Goal: Transaction & Acquisition: Purchase product/service

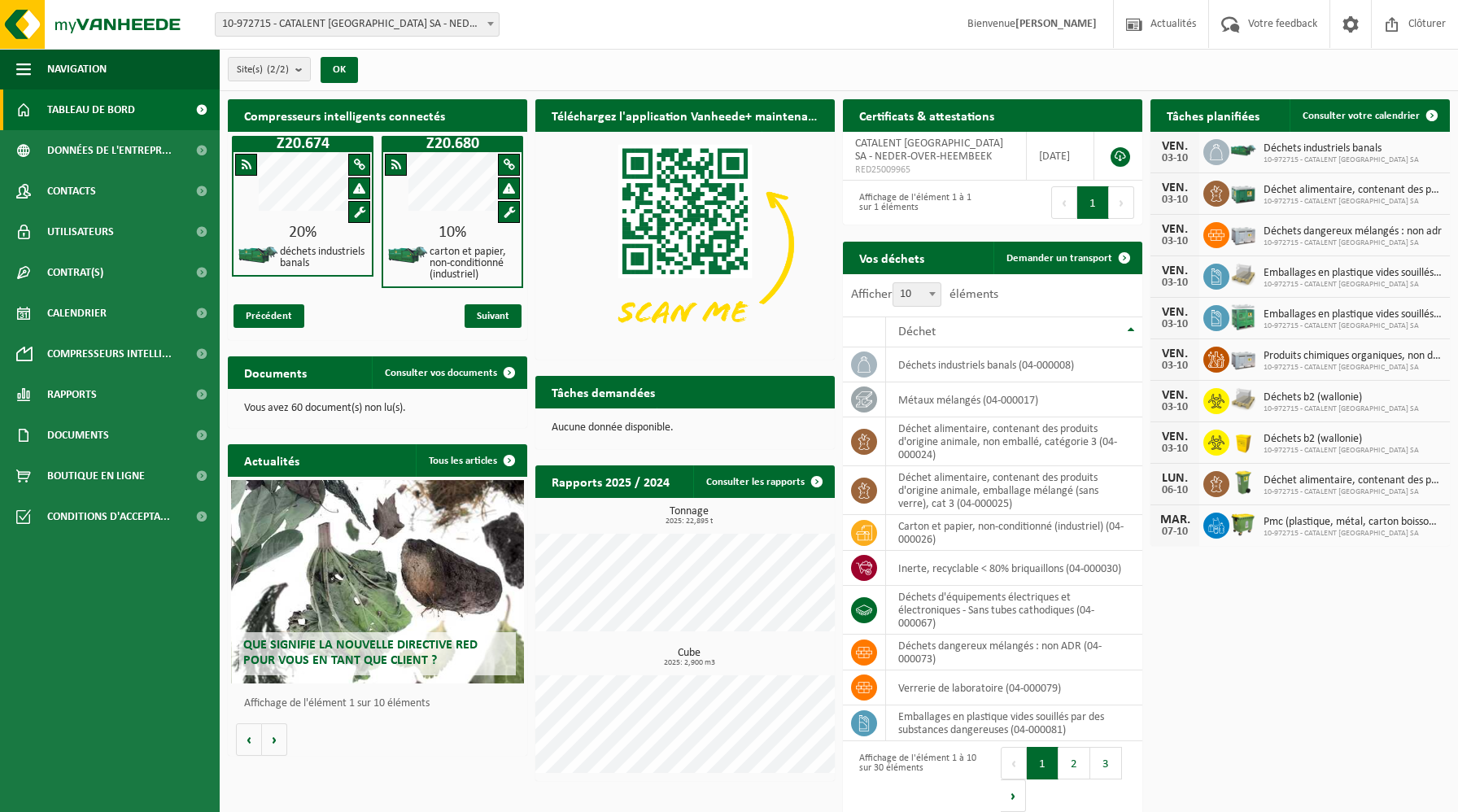
click at [336, 233] on div "20%" at bounding box center [303, 232] width 138 height 16
click at [417, 371] on span "Consulter vos documents" at bounding box center [440, 373] width 112 height 11
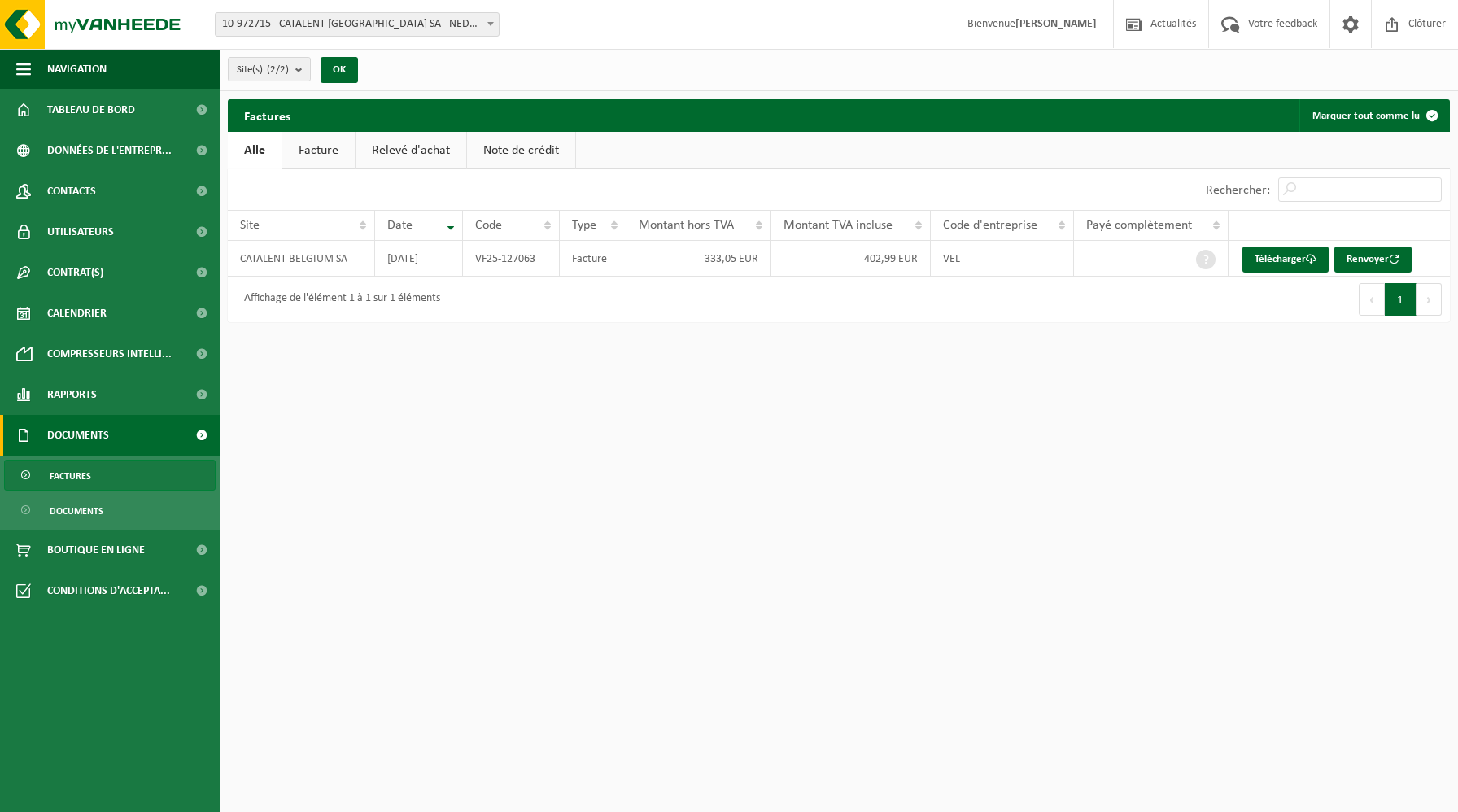
click at [318, 139] on link "Facture" at bounding box center [319, 150] width 73 height 37
click at [406, 155] on link "Relevé d'achat" at bounding box center [412, 150] width 110 height 37
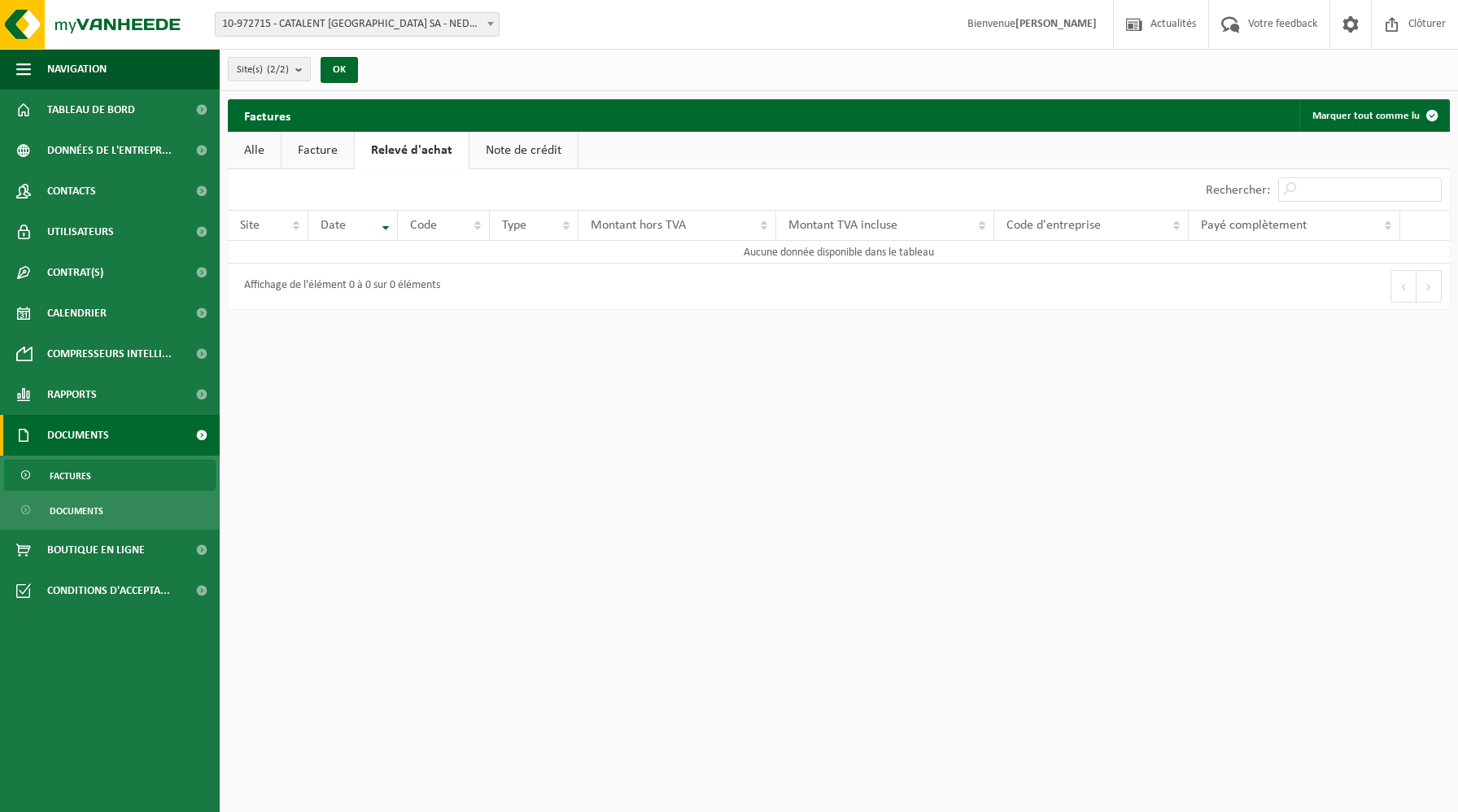
click at [512, 160] on link "Note de crédit" at bounding box center [524, 150] width 108 height 37
click at [98, 537] on span "Boutique en ligne" at bounding box center [96, 550] width 98 height 40
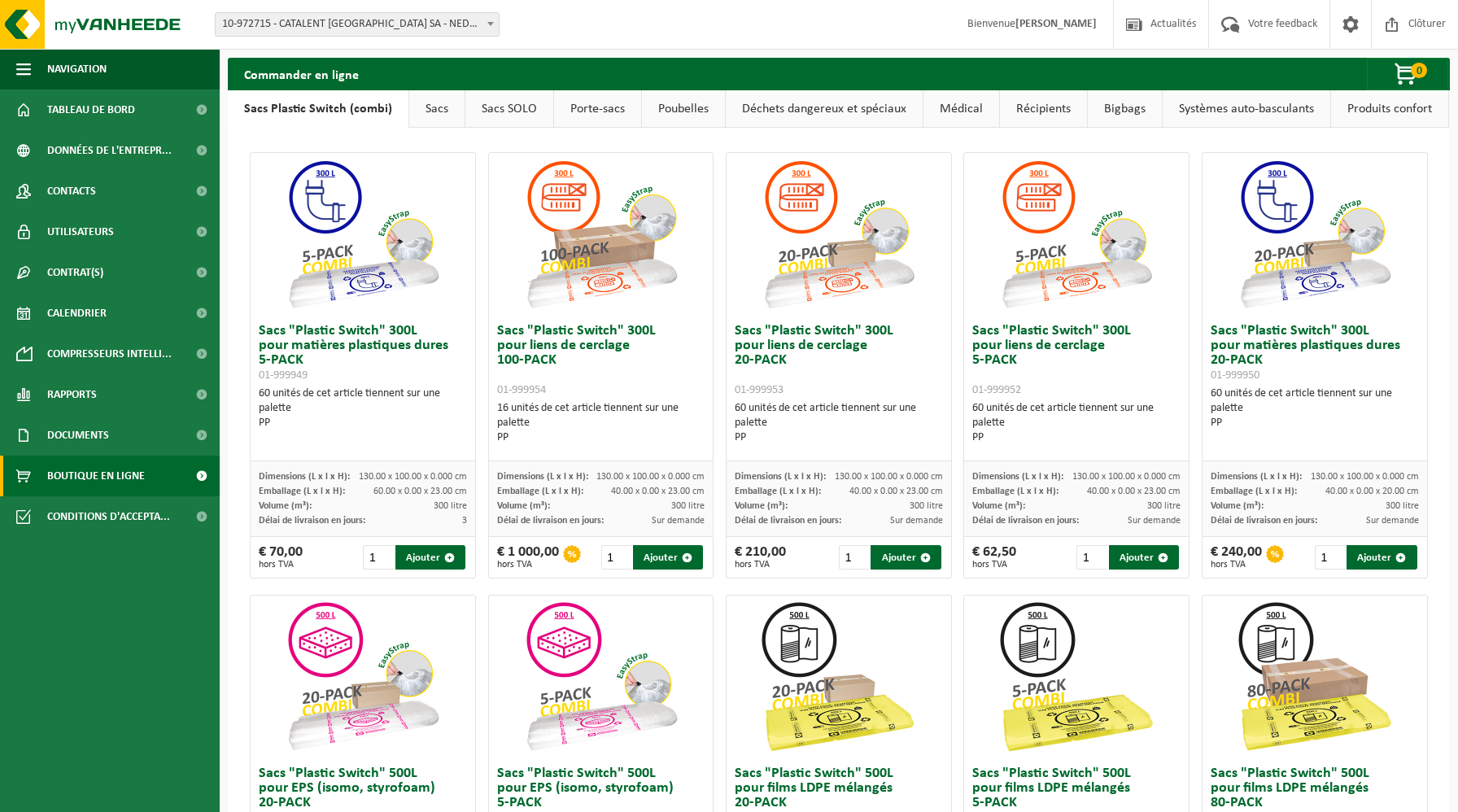
click at [1348, 108] on link "Produits confort" at bounding box center [1389, 109] width 117 height 37
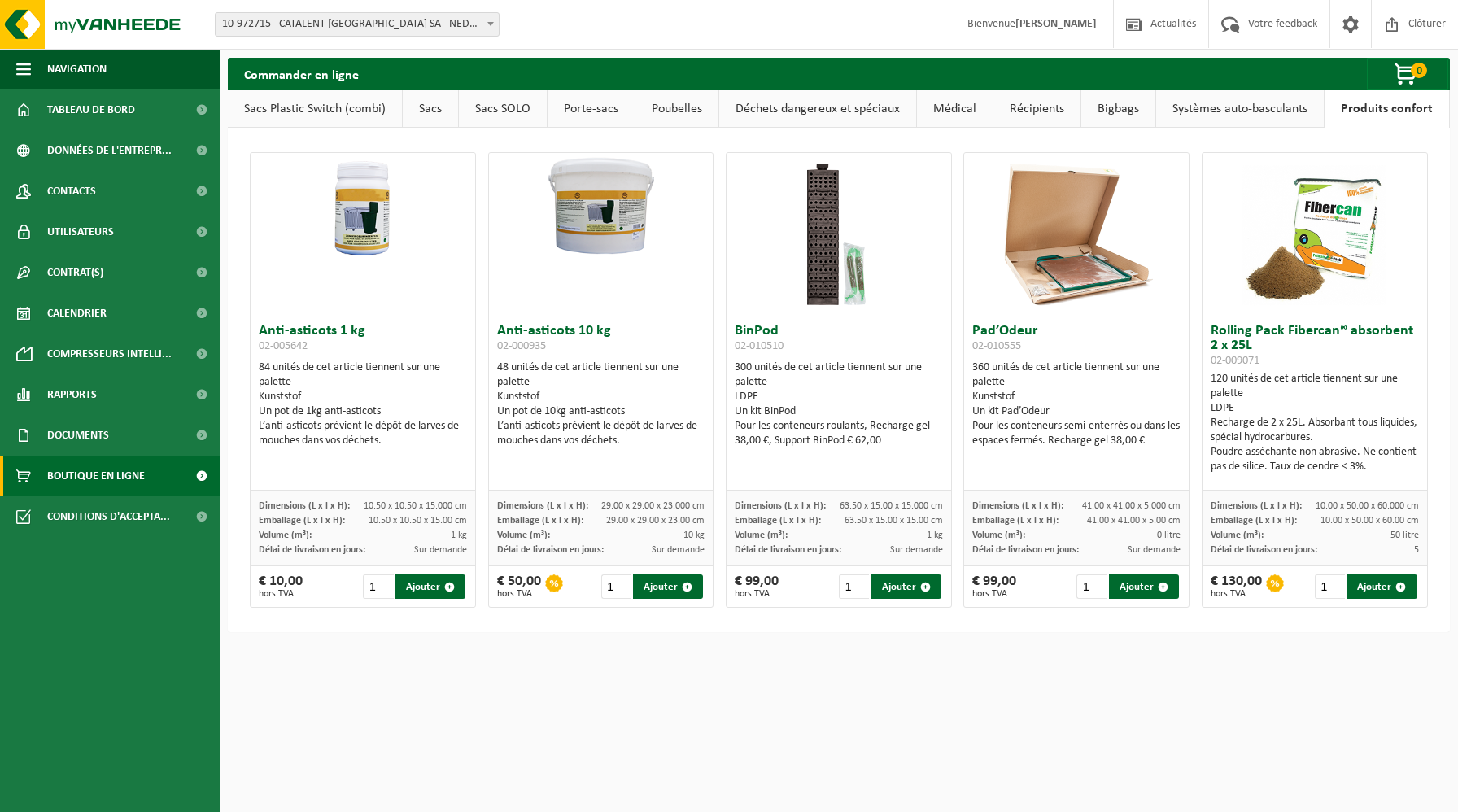
click at [1297, 115] on link "Systèmes auto-basculants" at bounding box center [1240, 109] width 168 height 37
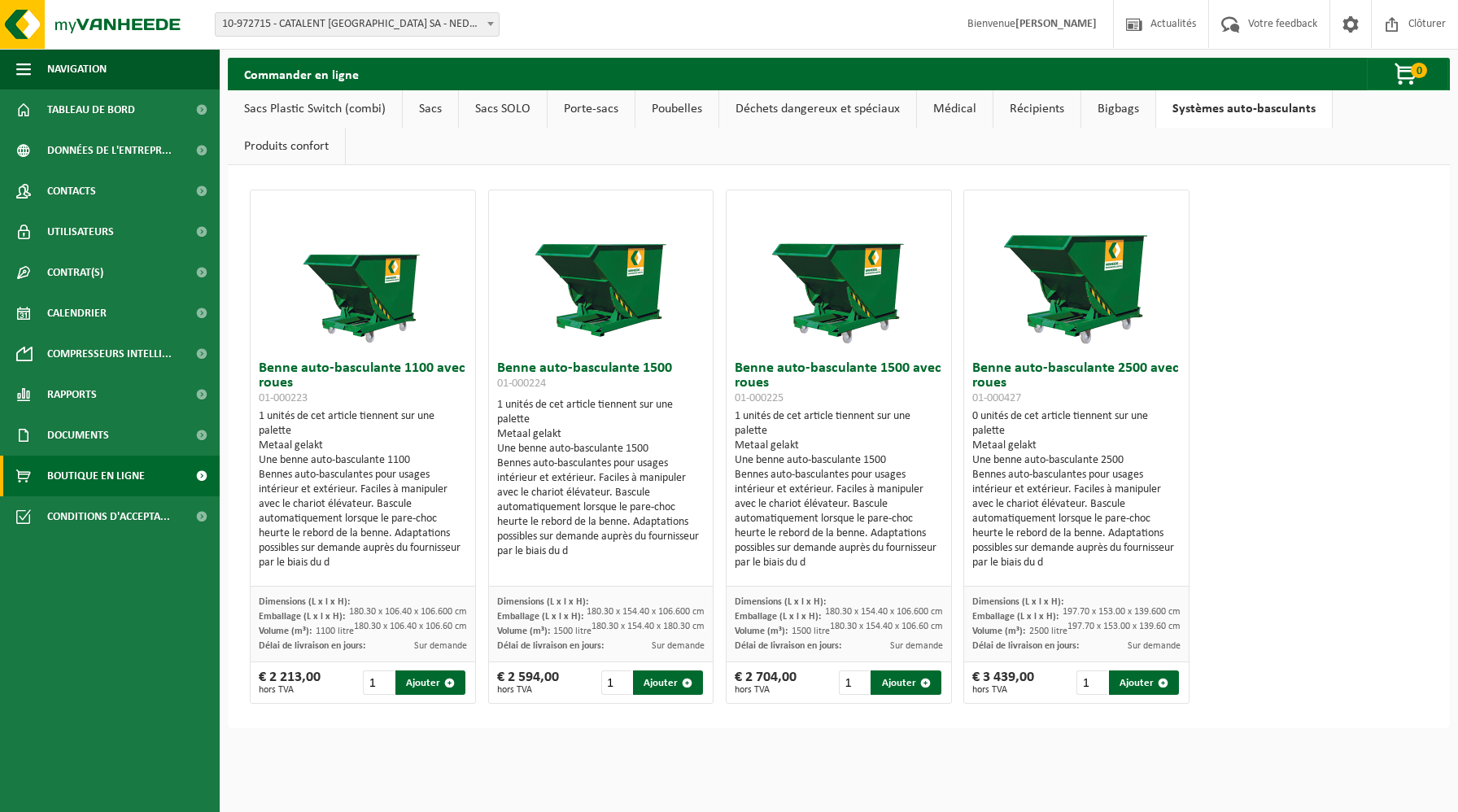
click at [1098, 110] on link "Bigbags" at bounding box center [1118, 109] width 74 height 37
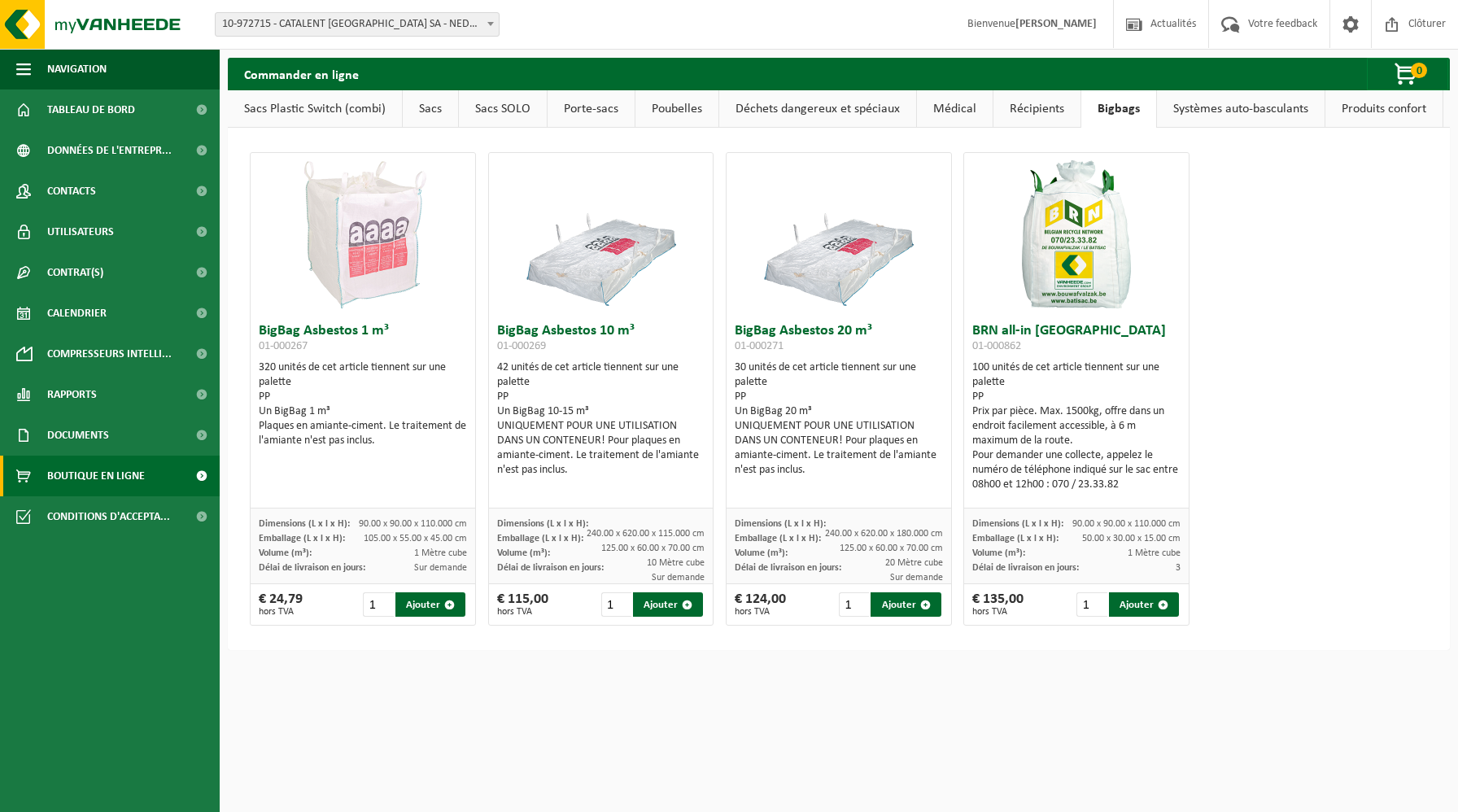
click at [1037, 105] on link "Récipients" at bounding box center [1036, 109] width 87 height 37
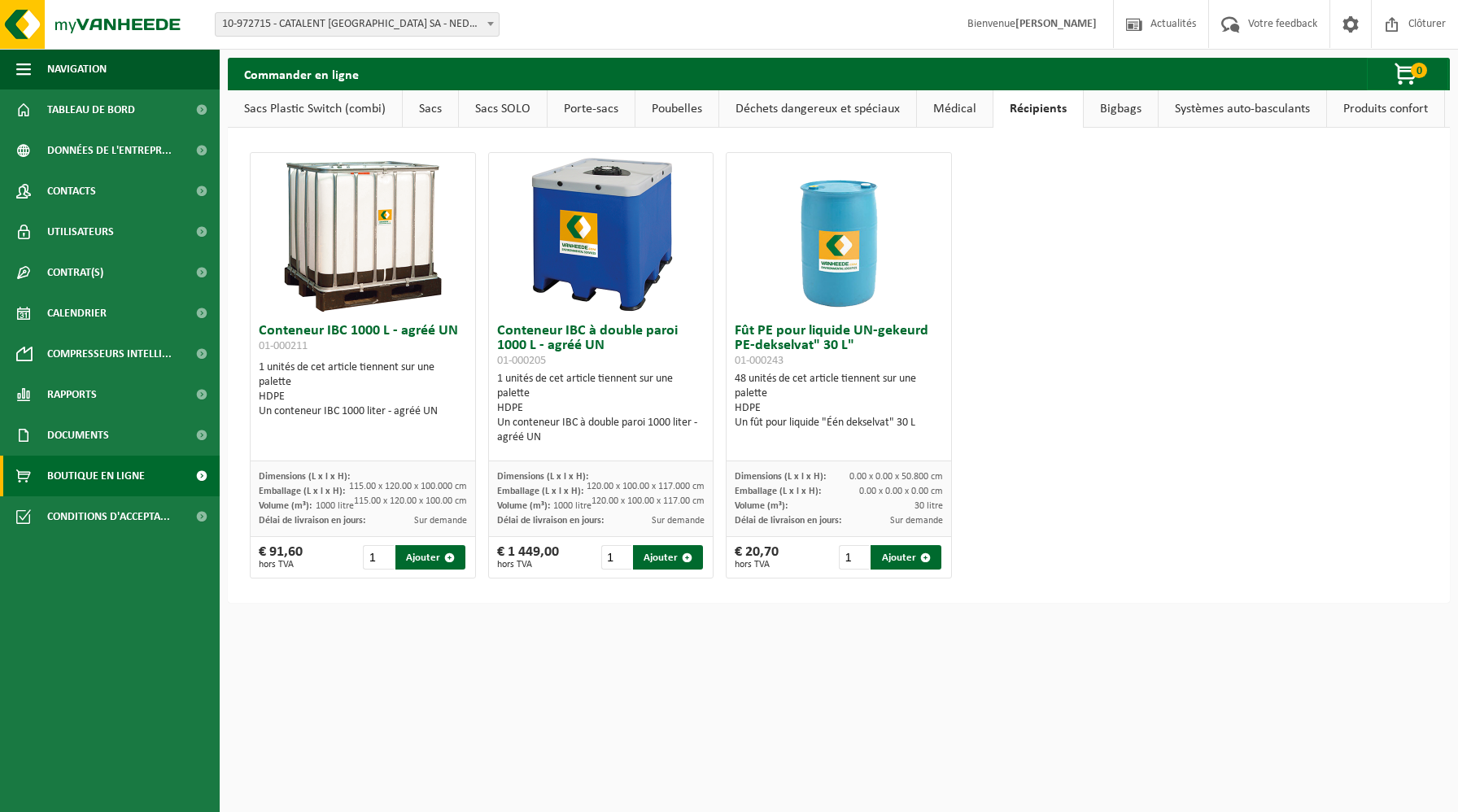
click at [967, 110] on link "Médical" at bounding box center [955, 109] width 76 height 37
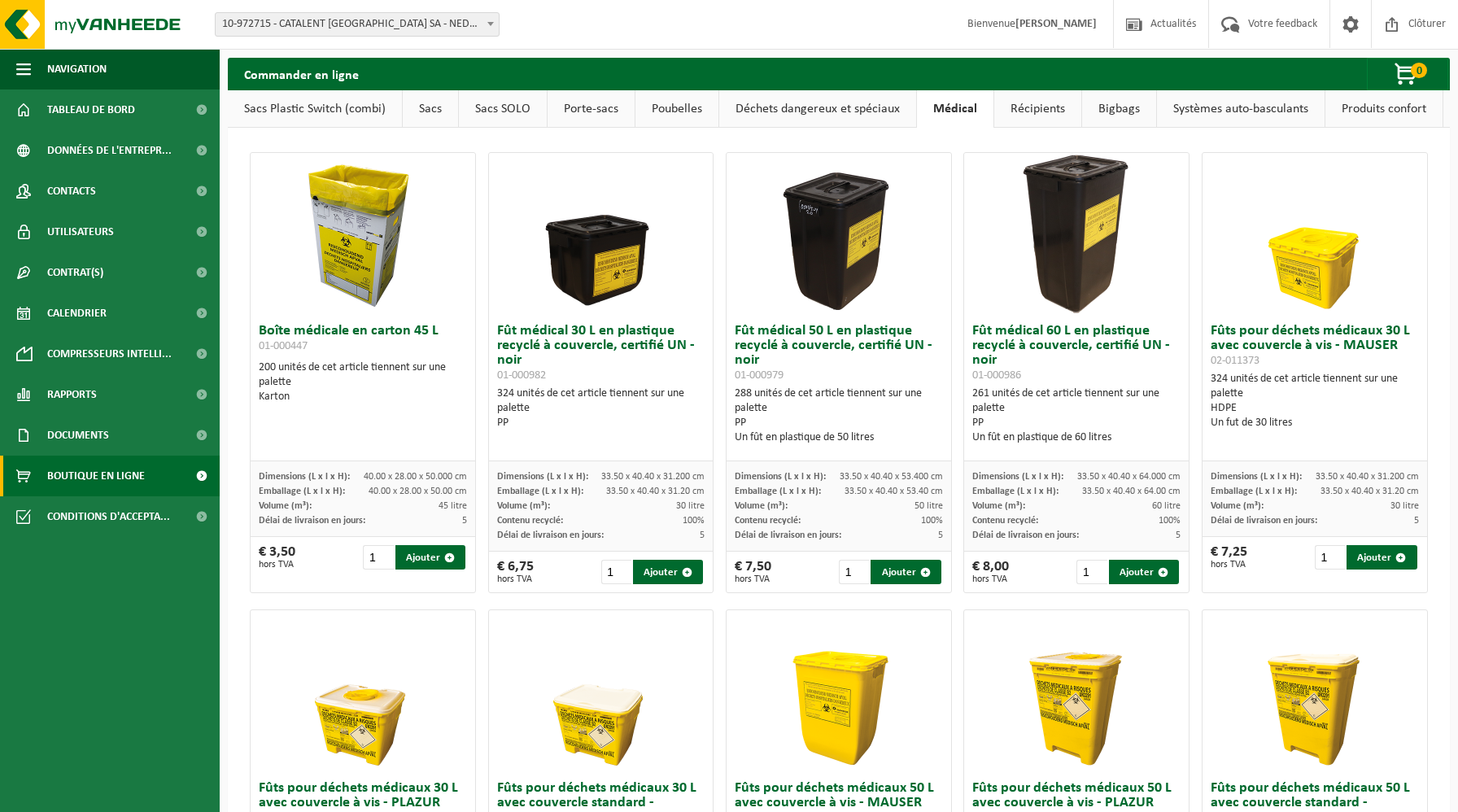
click at [857, 107] on link "Déchets dangereux et spéciaux" at bounding box center [817, 109] width 196 height 37
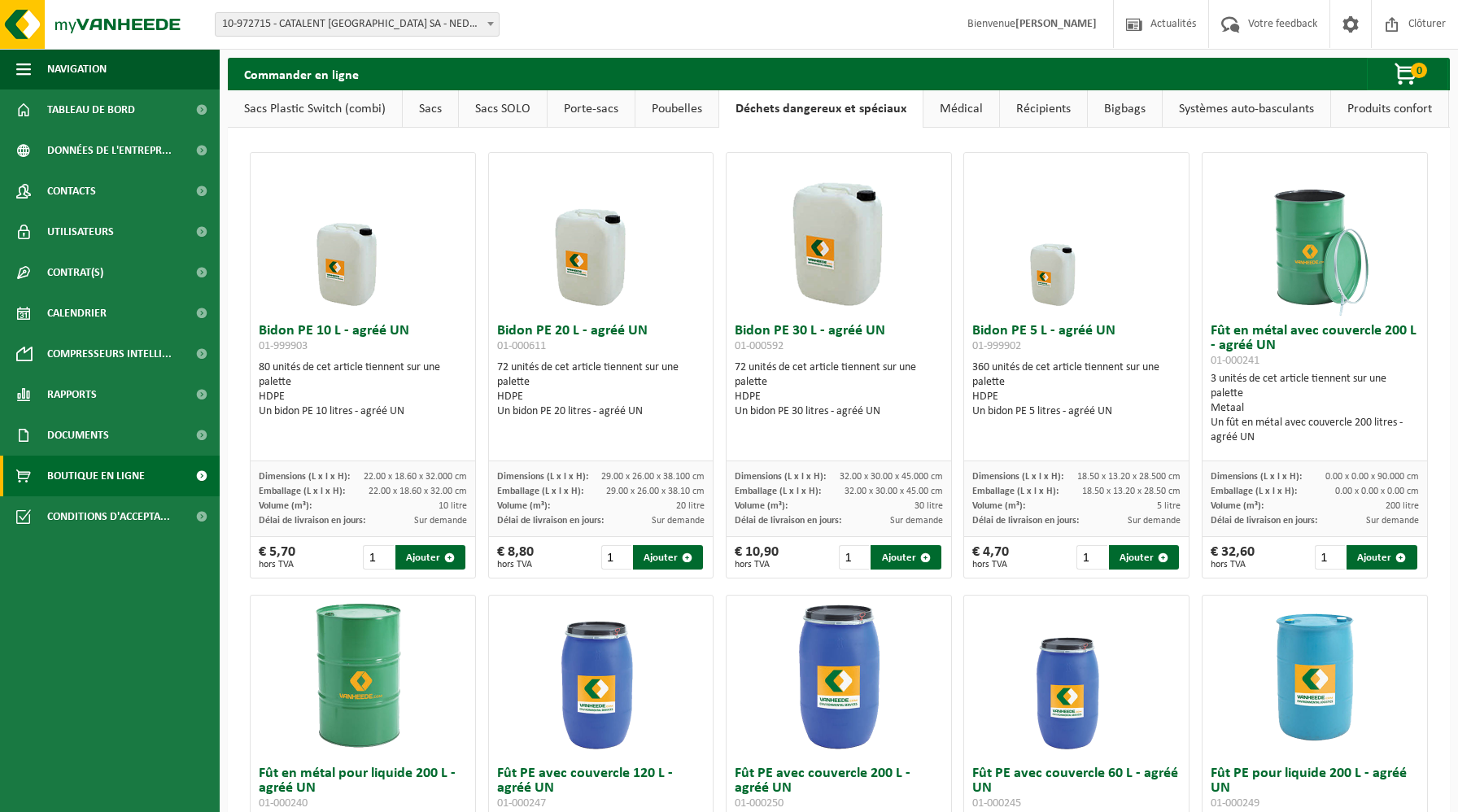
click at [698, 121] on link "Poubelles" at bounding box center [677, 109] width 83 height 37
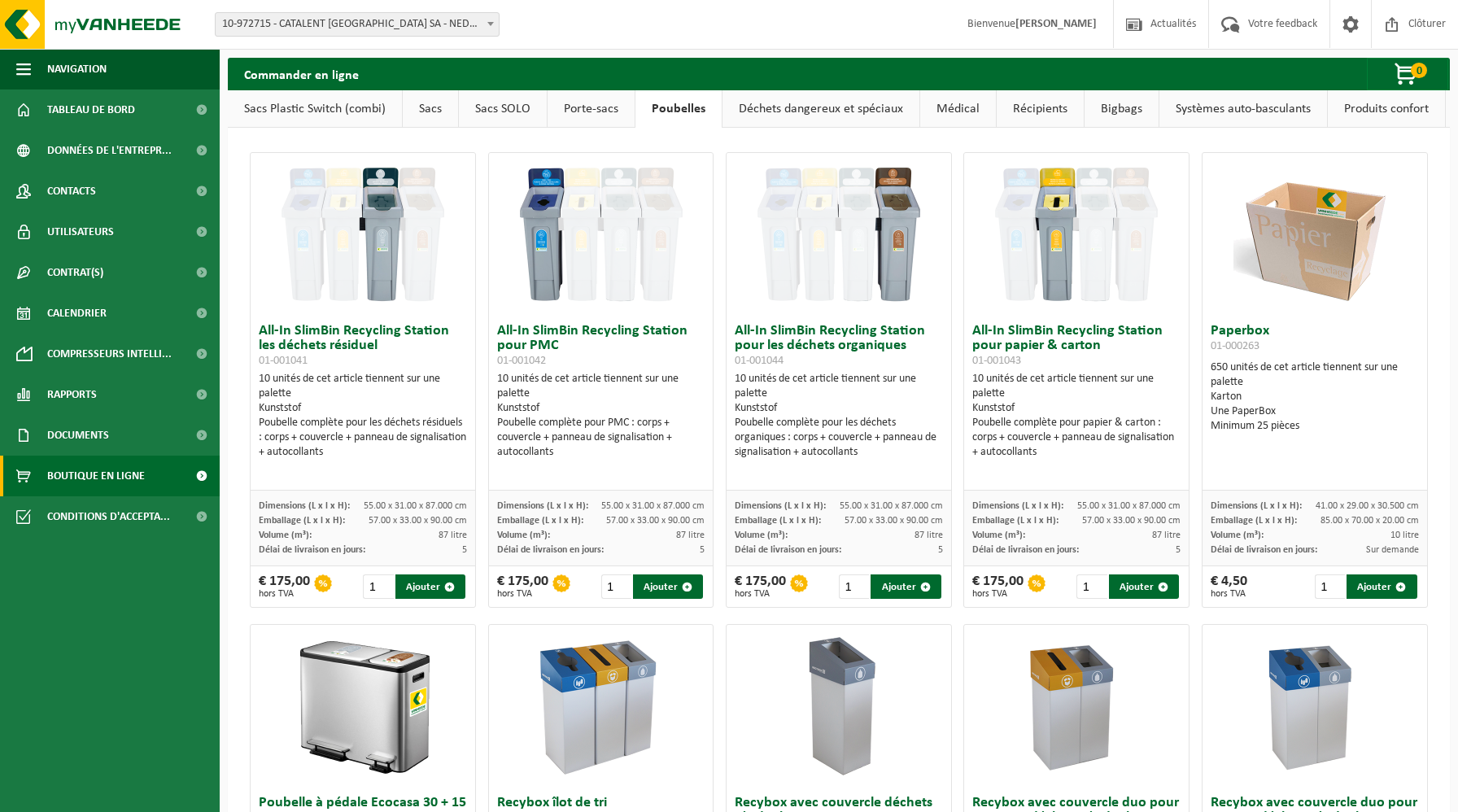
click at [621, 114] on link "Porte-sacs" at bounding box center [590, 109] width 87 height 37
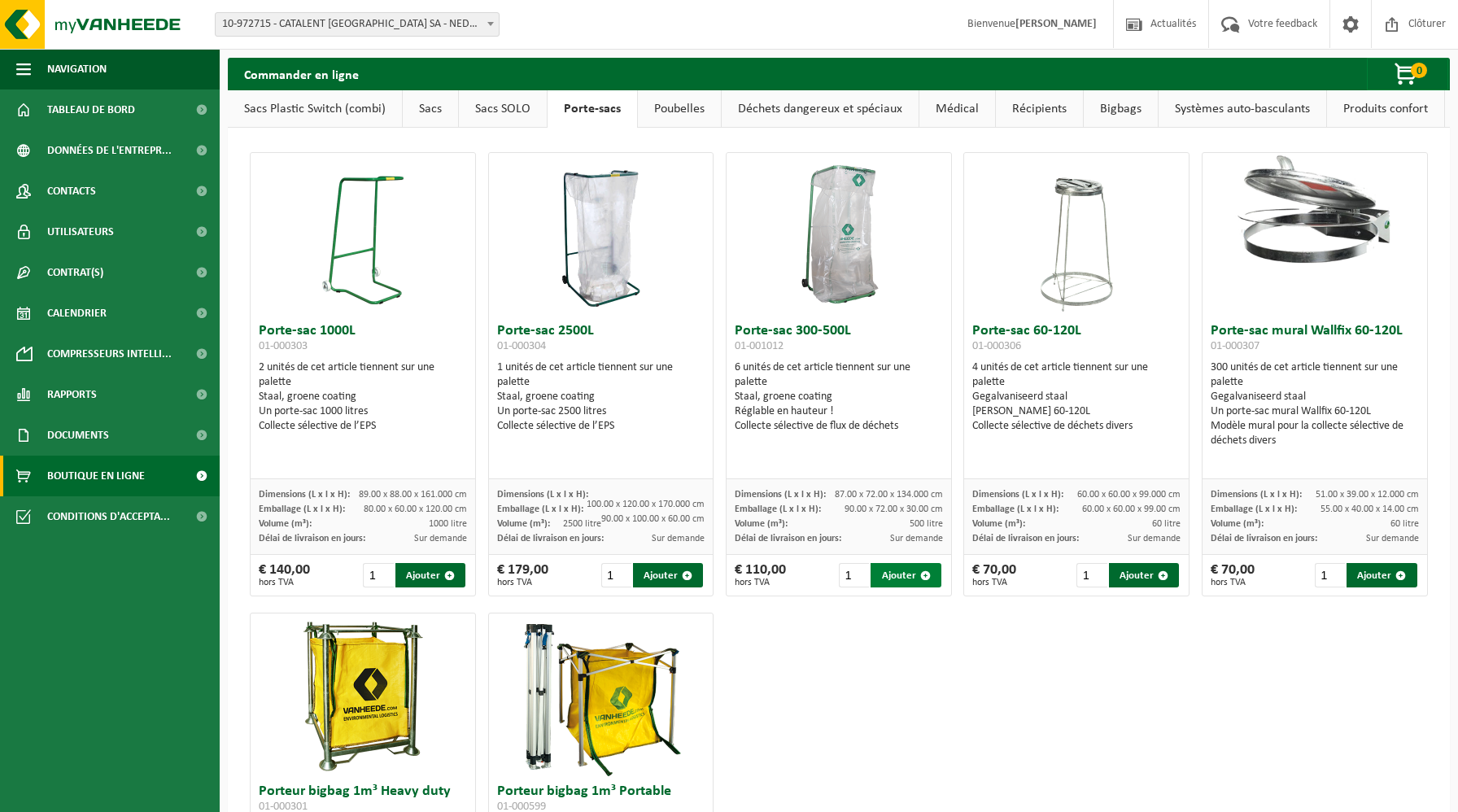
click at [921, 579] on span "button" at bounding box center [925, 575] width 11 height 11
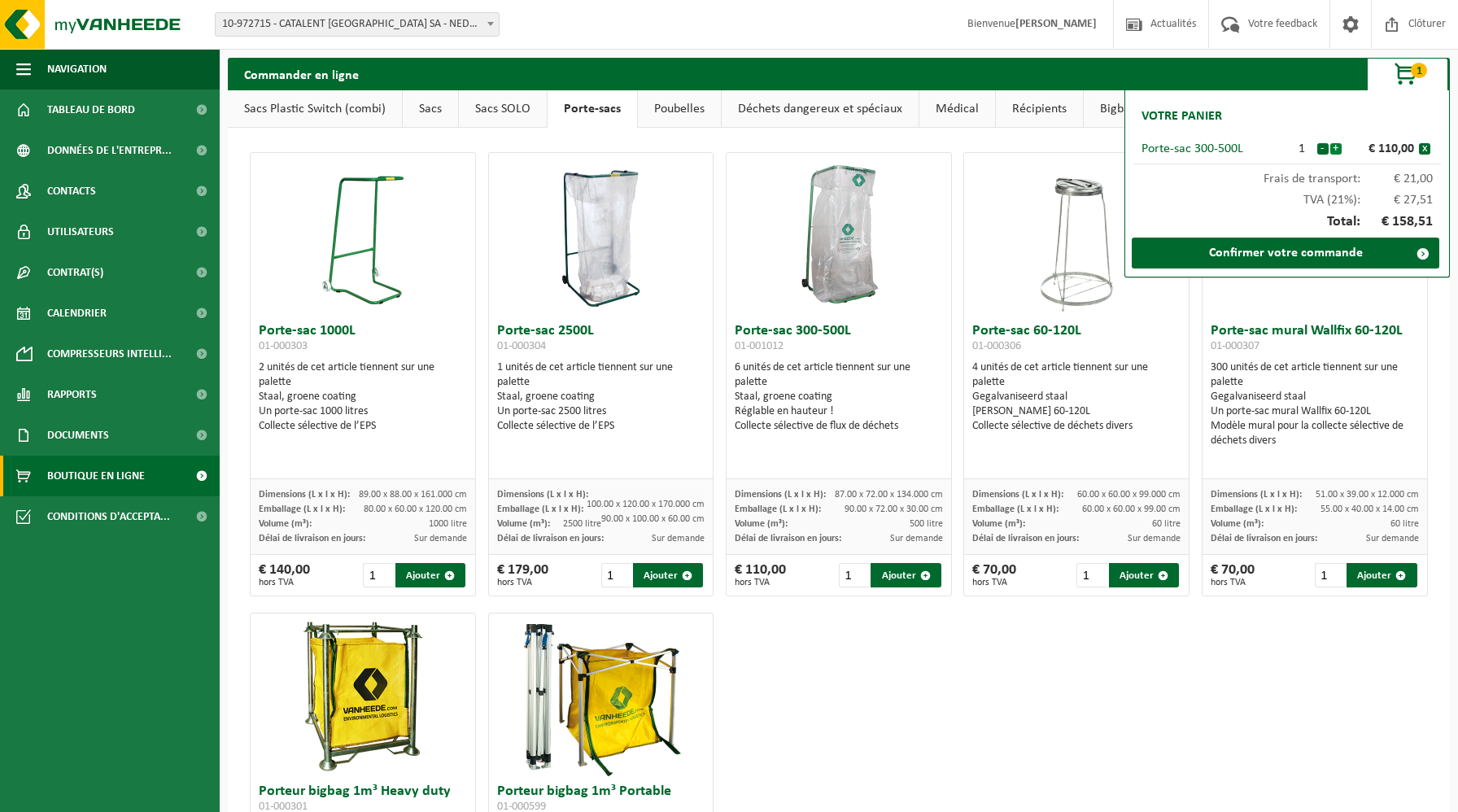
click at [1338, 150] on button "+" at bounding box center [1336, 149] width 12 height 12
click at [1337, 149] on button "+" at bounding box center [1336, 149] width 12 height 12
click at [1257, 259] on link "Confirmer votre commande" at bounding box center [1285, 253] width 308 height 31
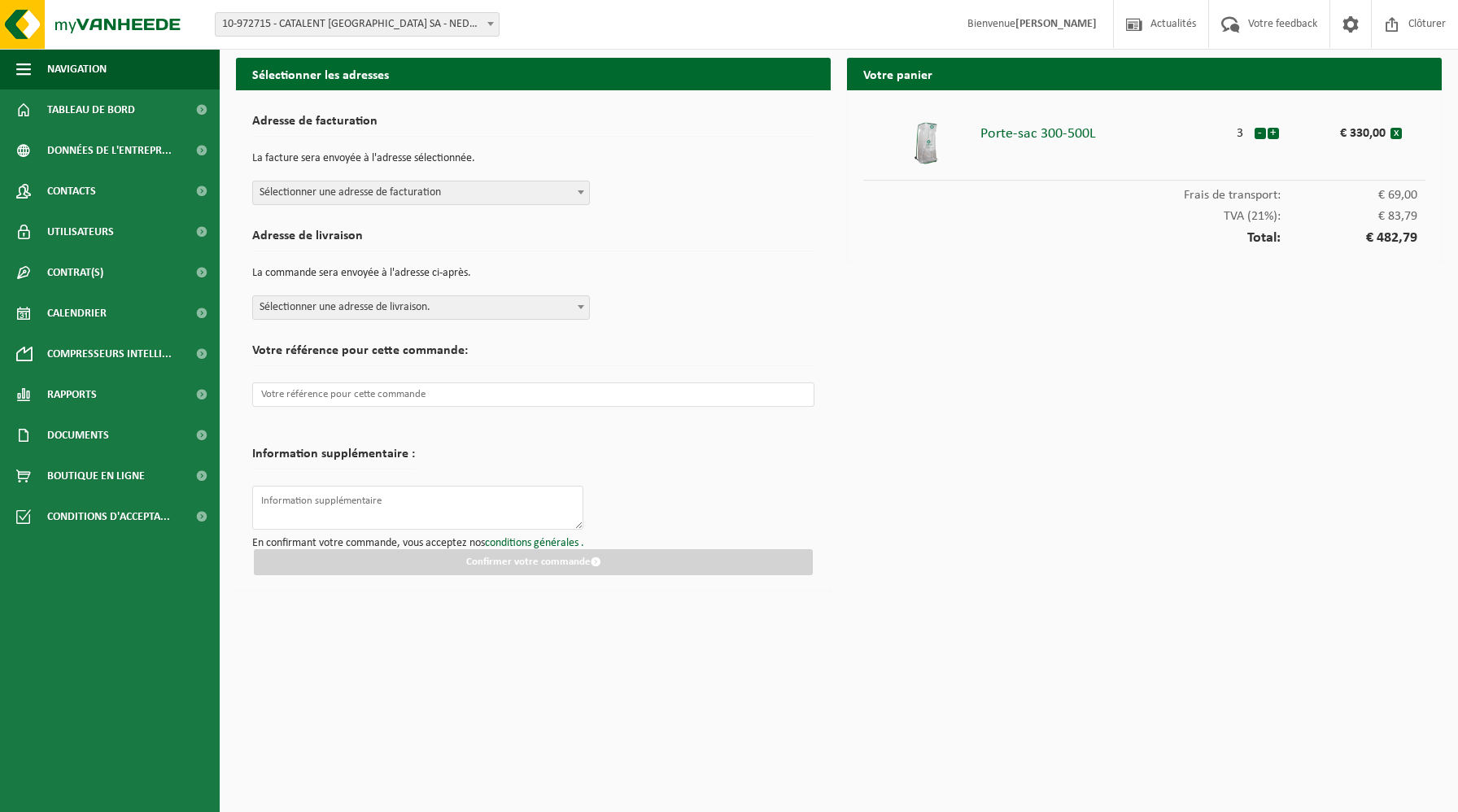
click at [423, 192] on span "Sélectionner une adresse de facturation" at bounding box center [421, 192] width 336 height 23
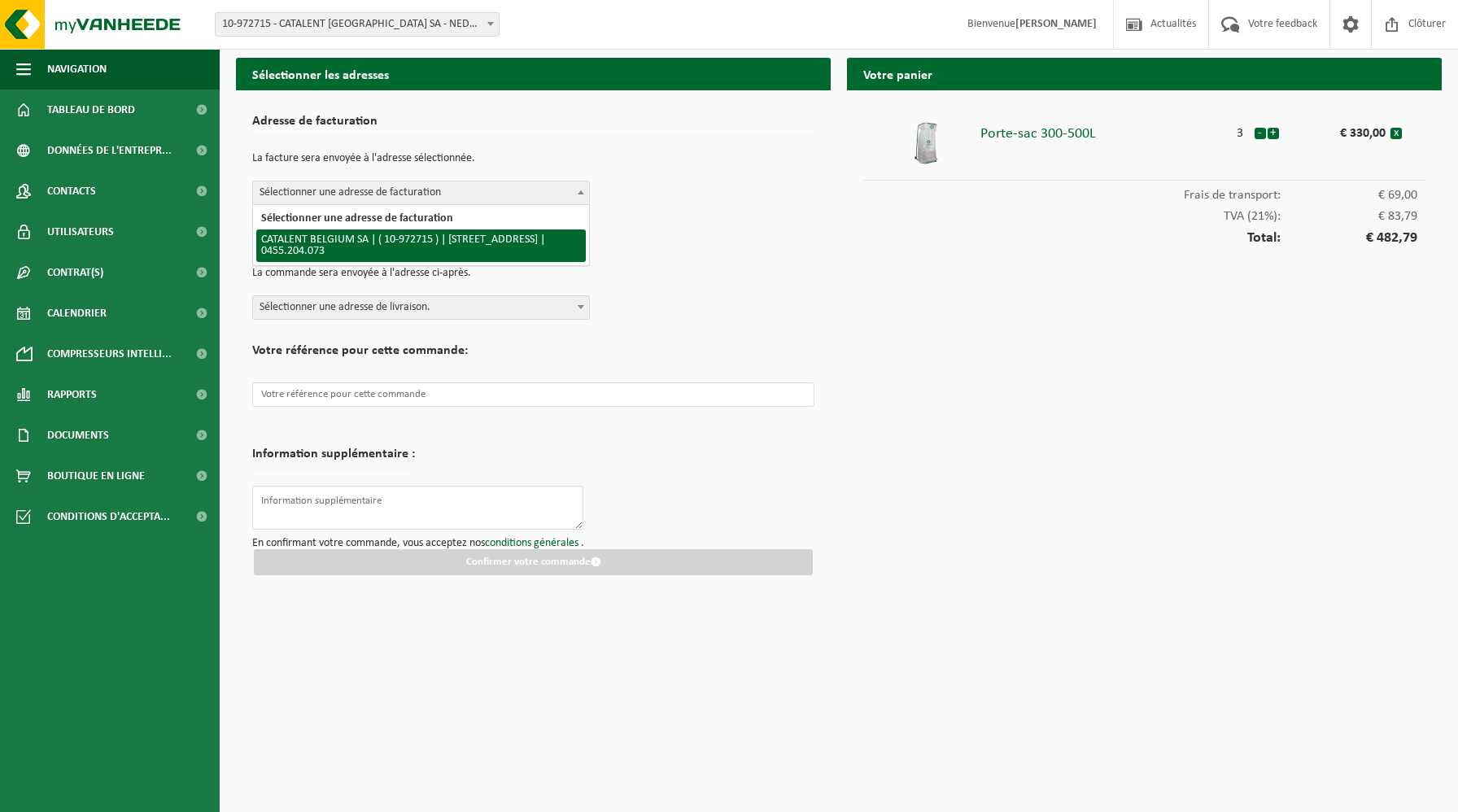
select select "156564"
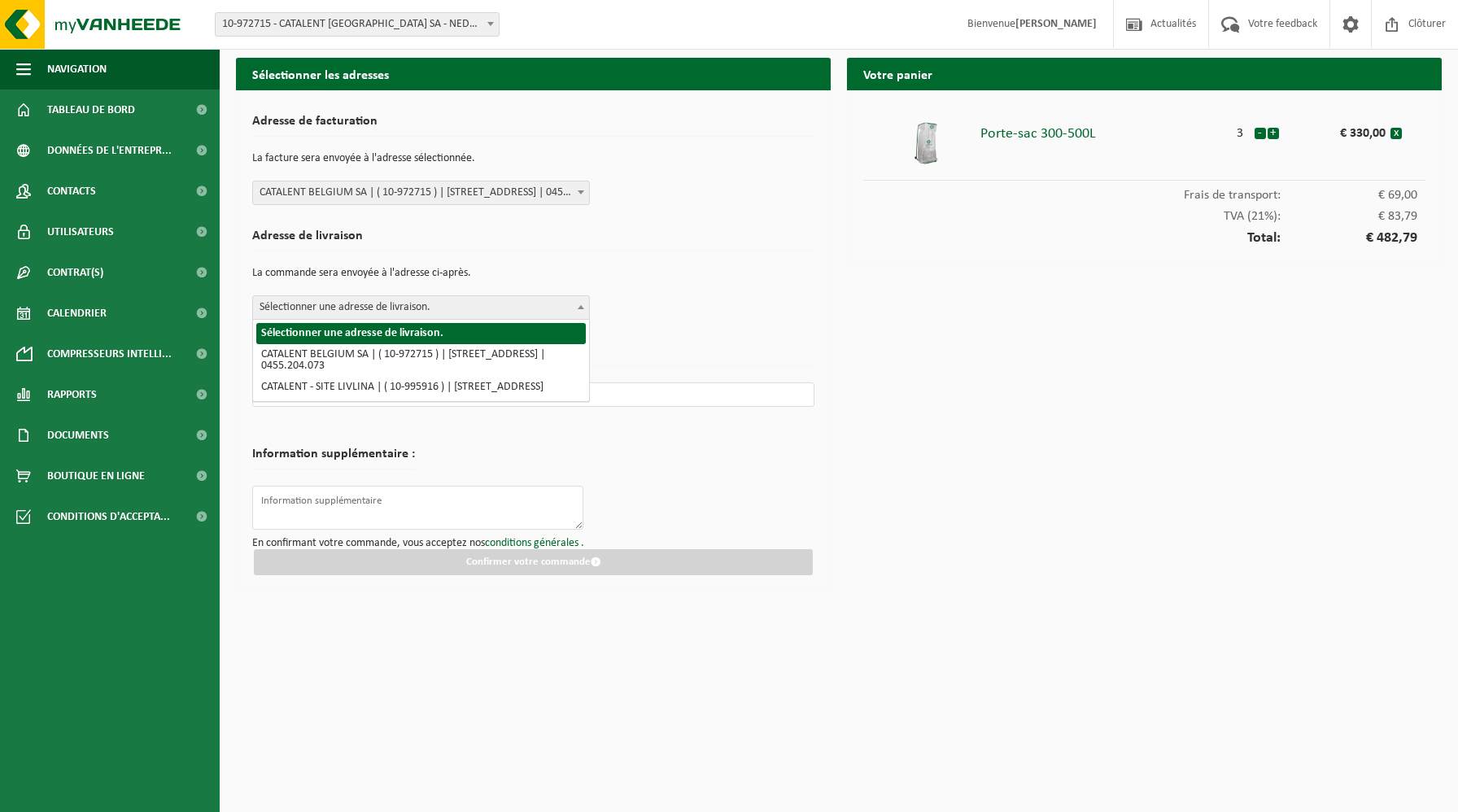
click at [460, 308] on span "Sélectionner une adresse de livraison." at bounding box center [421, 307] width 336 height 23
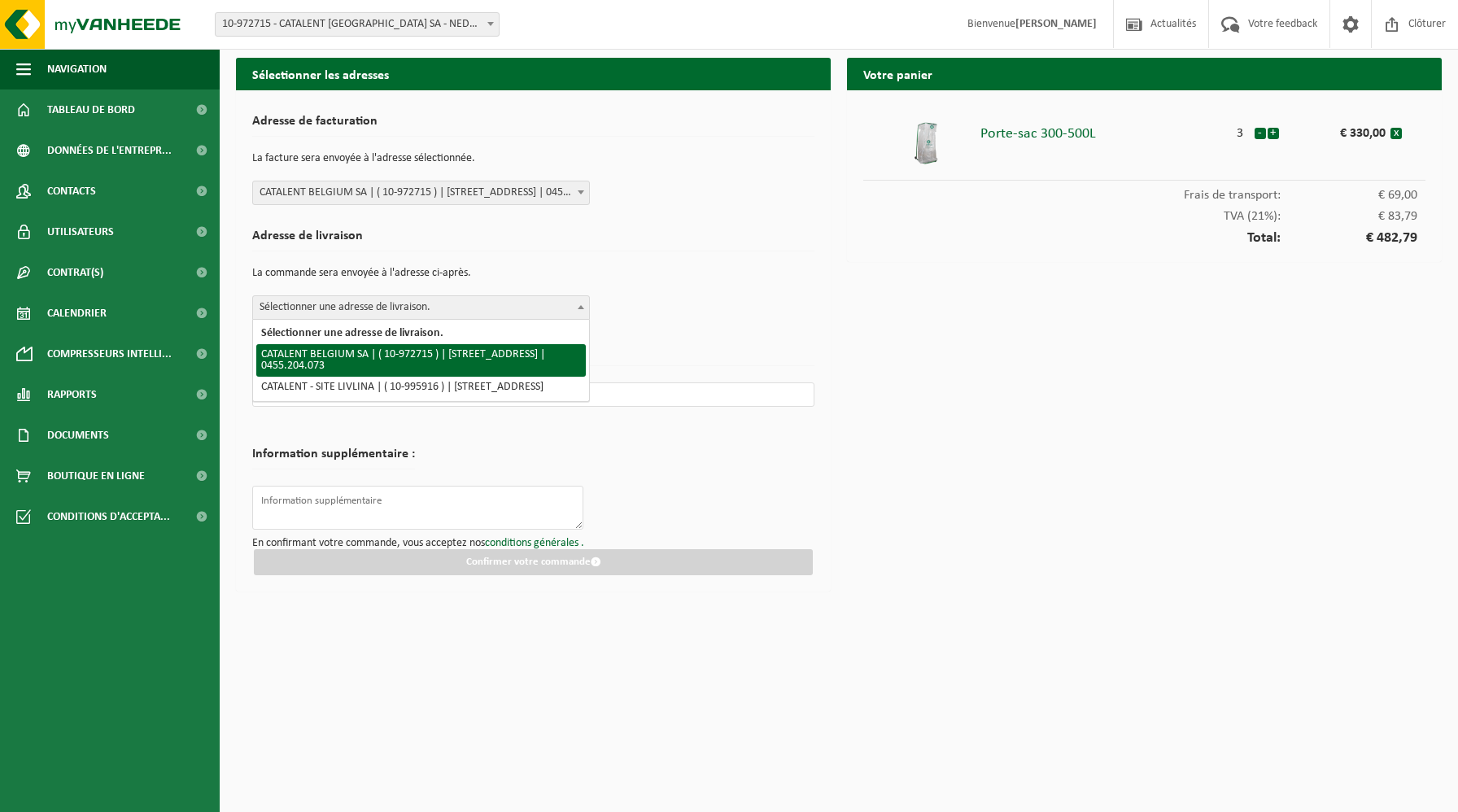
select select "156564"
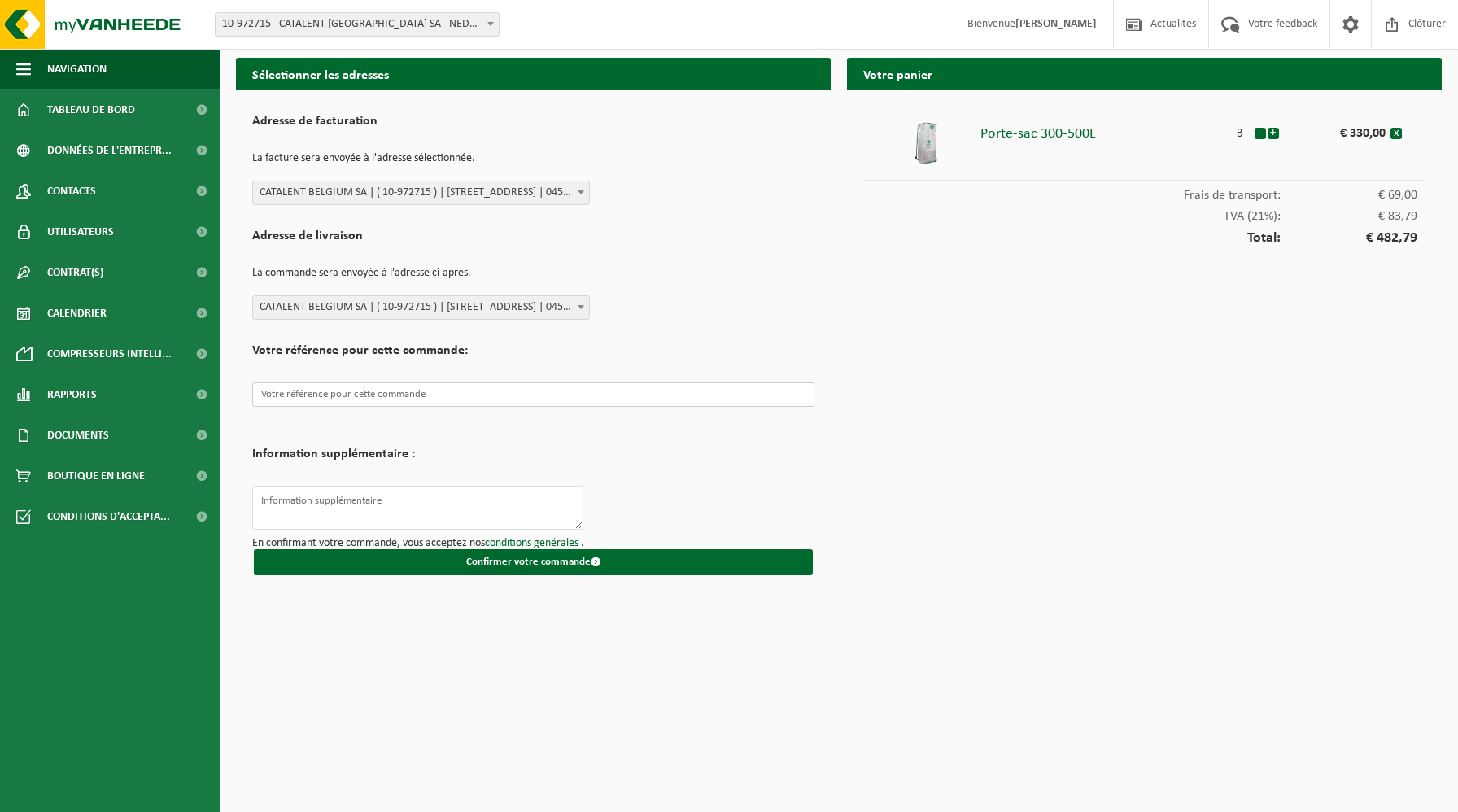
click at [474, 398] on input "text" at bounding box center [533, 394] width 562 height 24
click at [478, 514] on textarea at bounding box center [417, 508] width 331 height 44
click at [60, 479] on span "Boutique en ligne" at bounding box center [96, 476] width 98 height 40
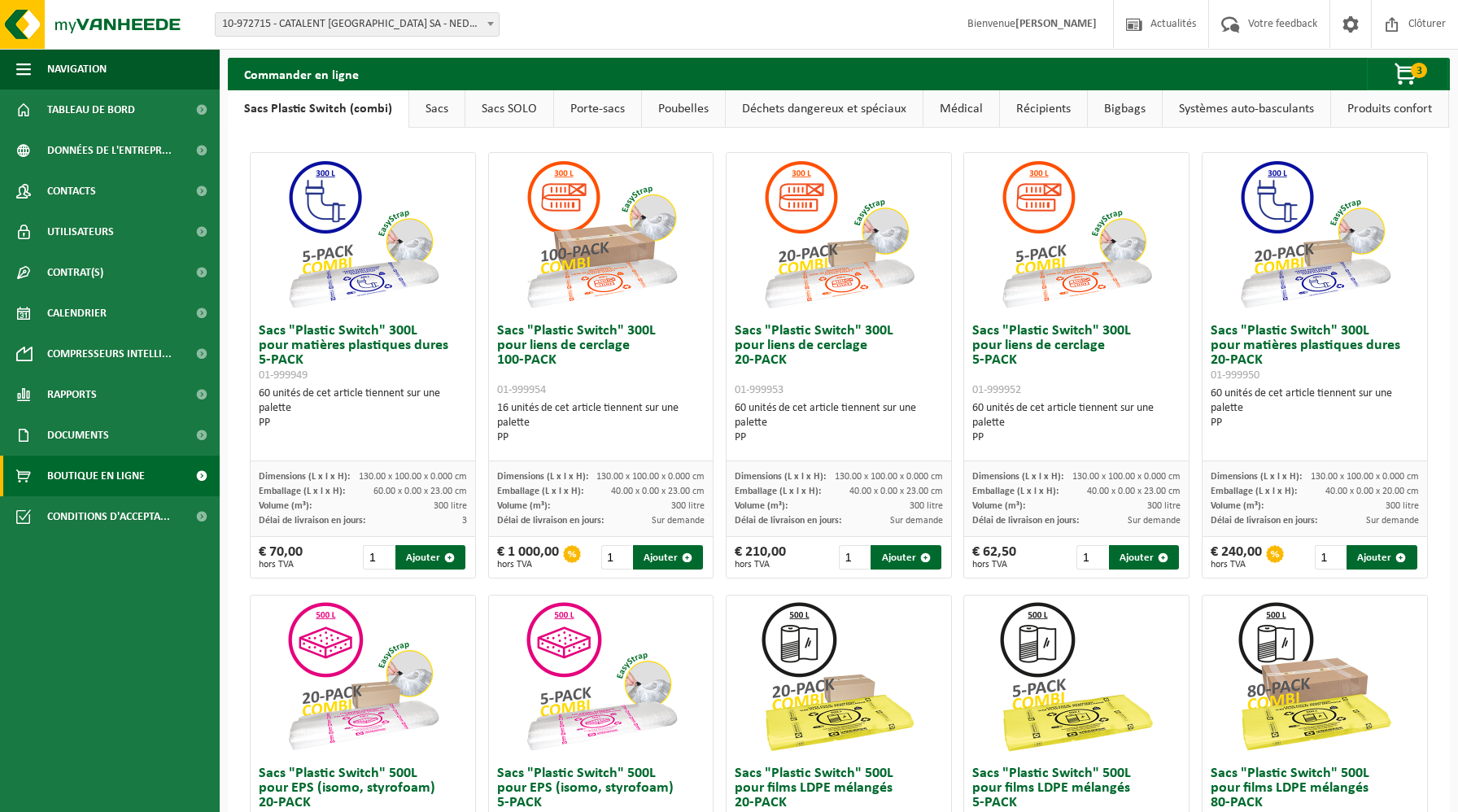
click at [508, 121] on link "Sacs SOLO" at bounding box center [509, 109] width 88 height 37
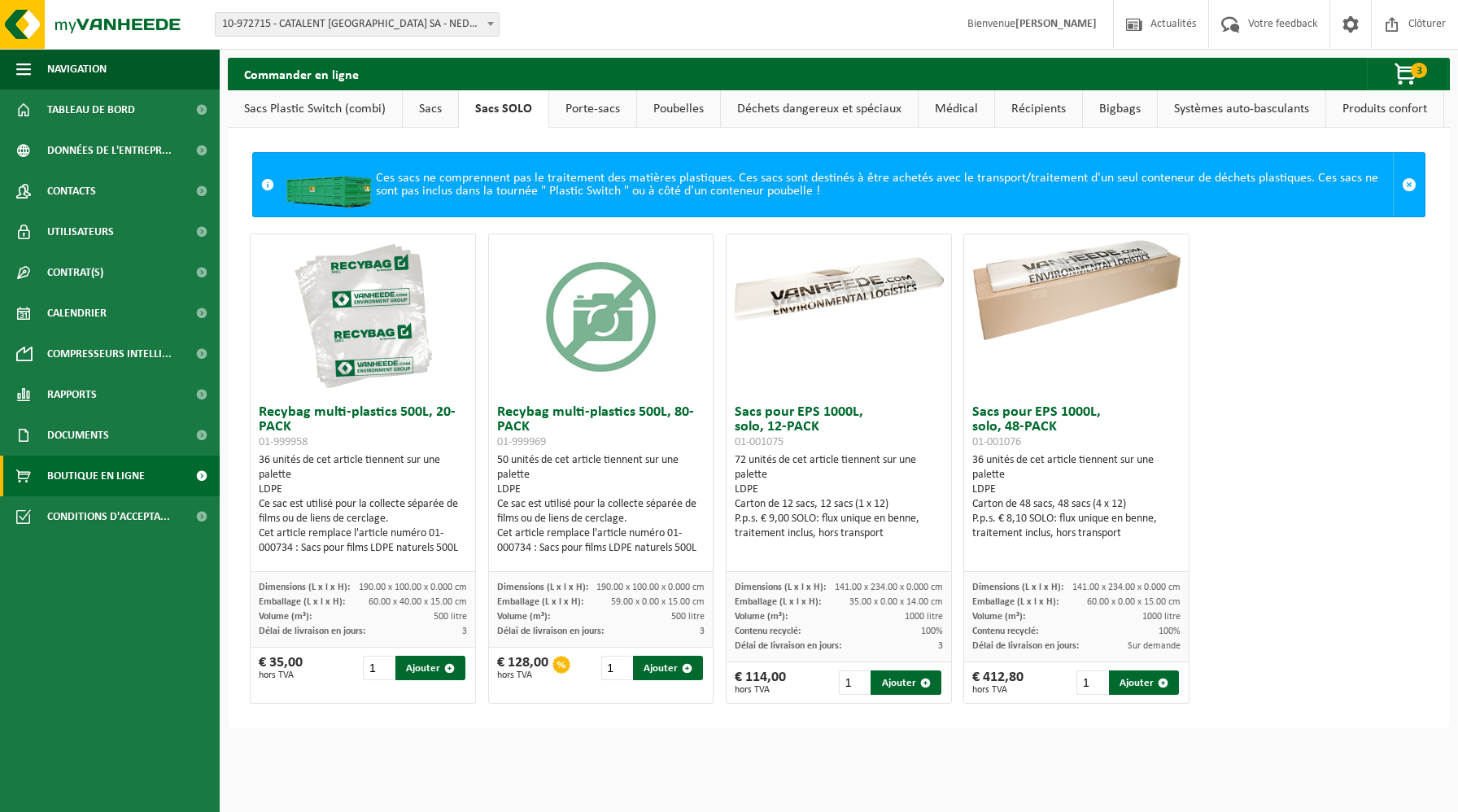
click at [479, 114] on link "Sacs SOLO" at bounding box center [503, 109] width 89 height 37
click at [438, 120] on link "Sacs" at bounding box center [431, 109] width 56 height 37
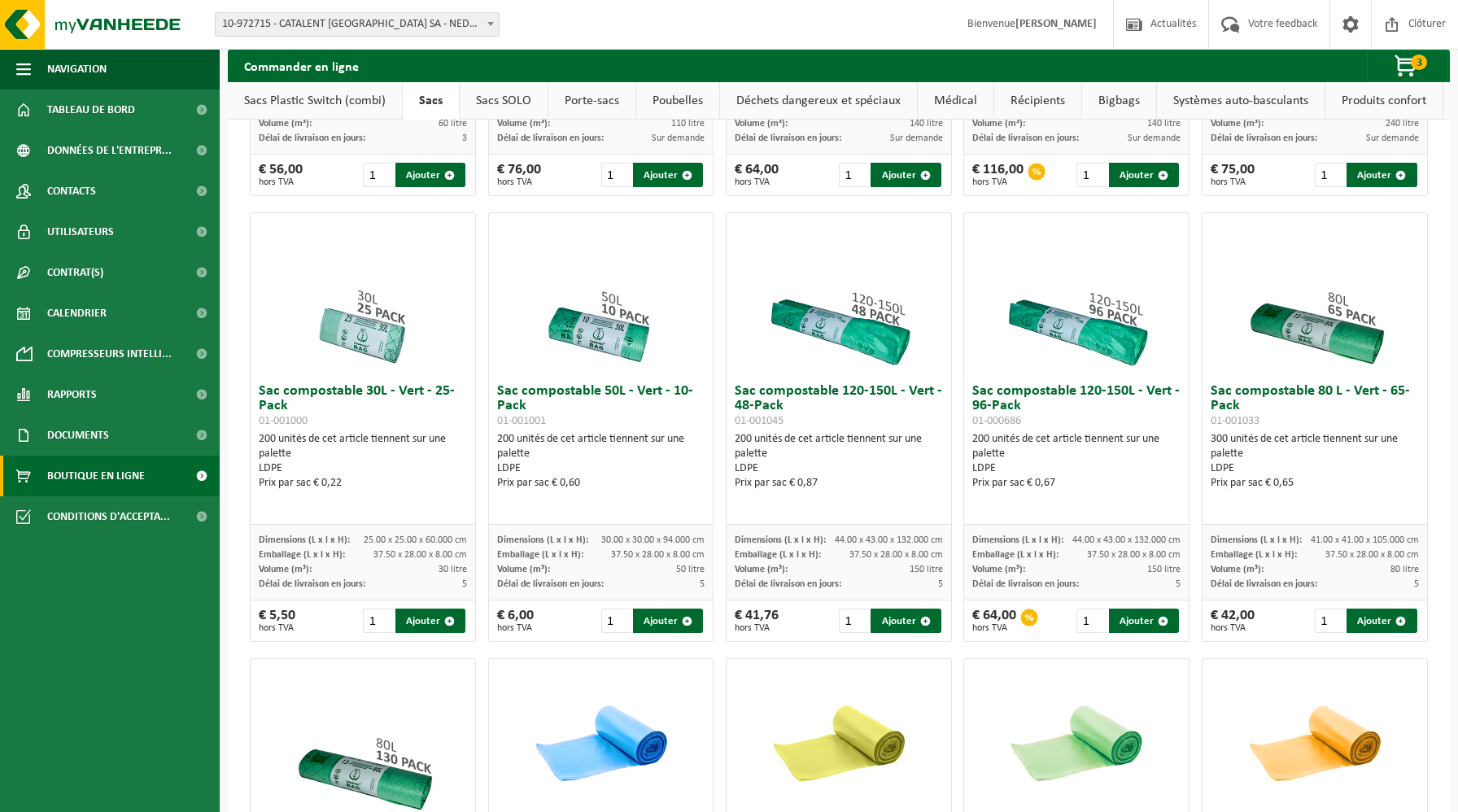
scroll to position [241, 0]
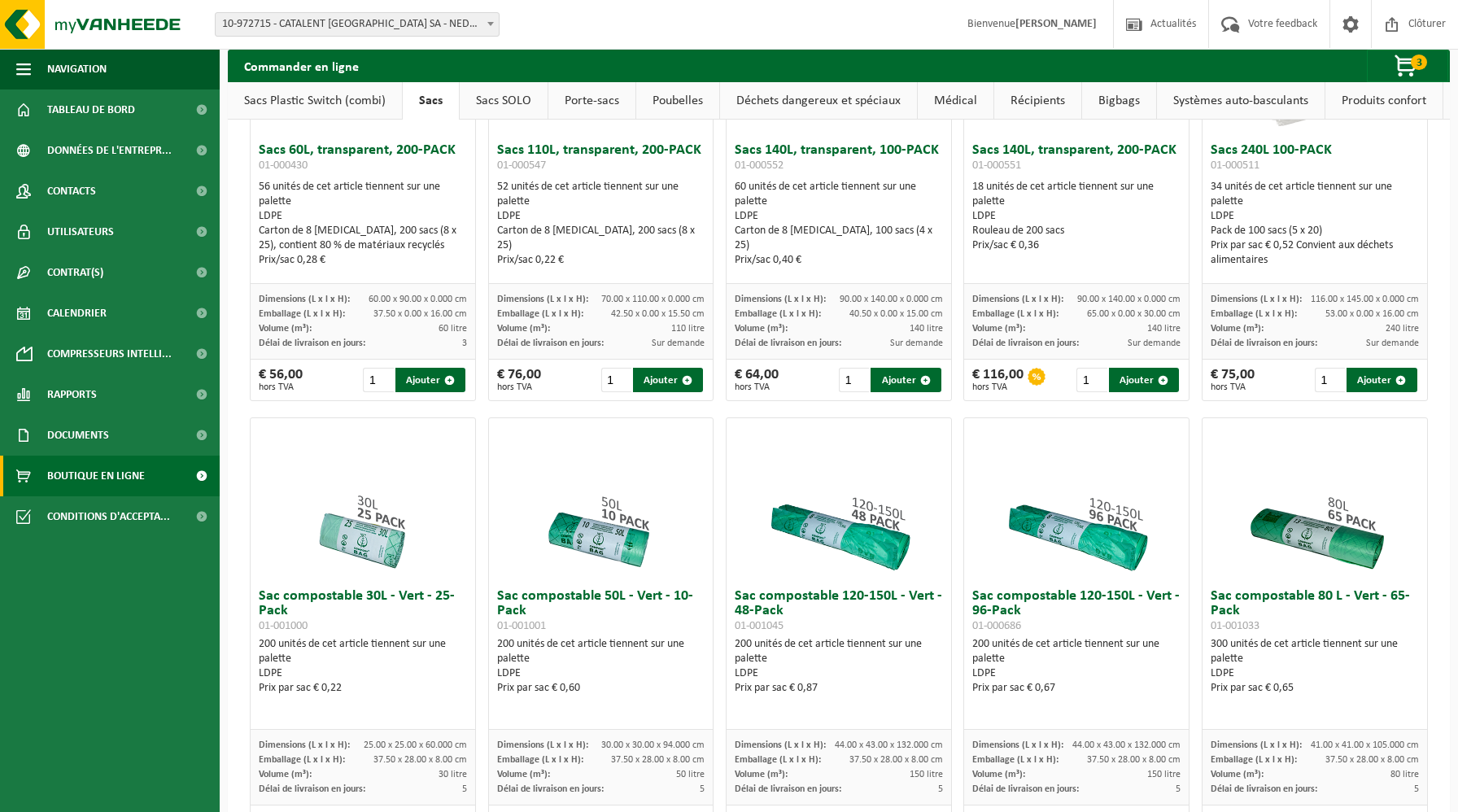
click at [521, 105] on link "Sacs SOLO" at bounding box center [503, 100] width 88 height 37
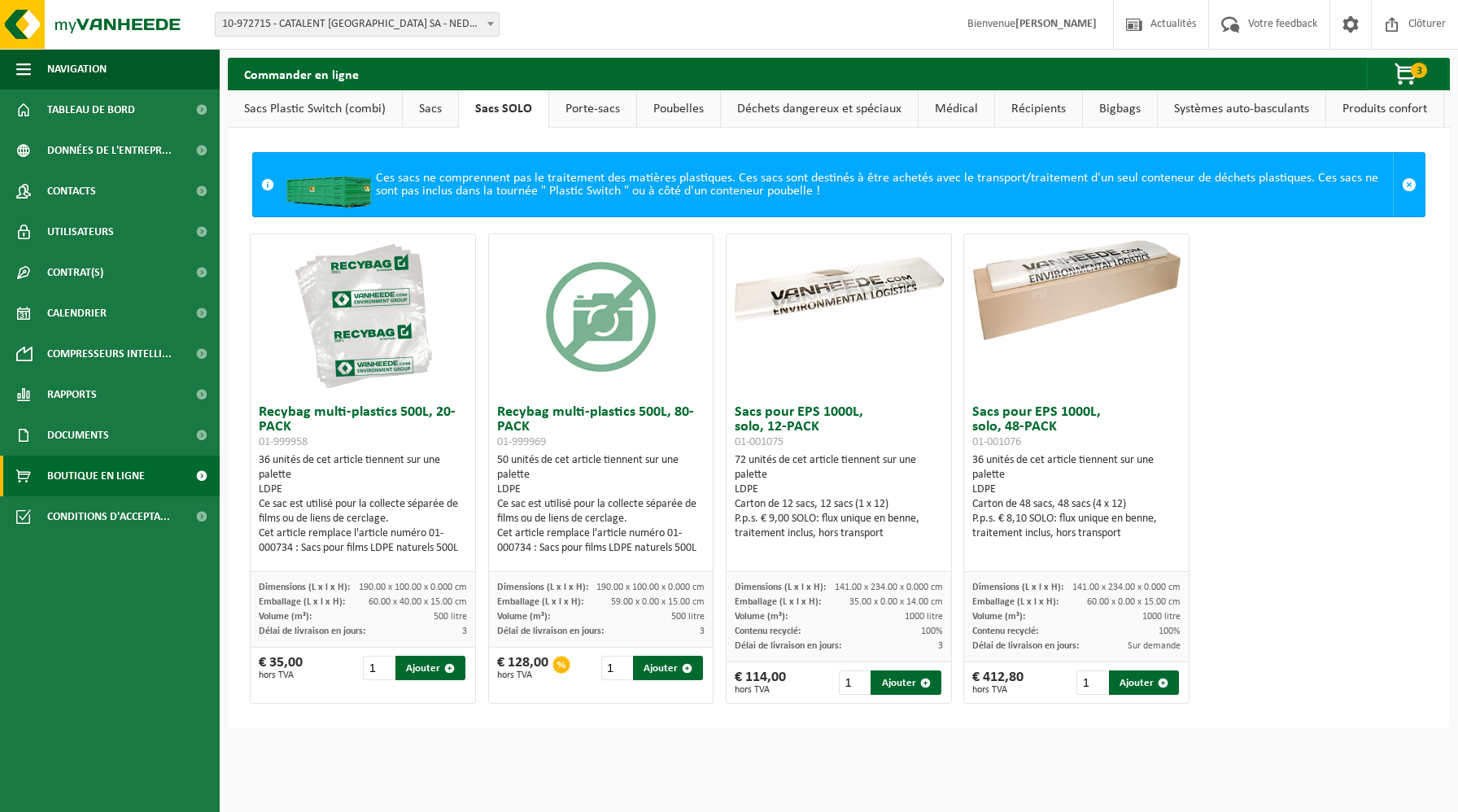
scroll to position [0, 0]
click at [592, 107] on link "Porte-sacs" at bounding box center [592, 109] width 87 height 37
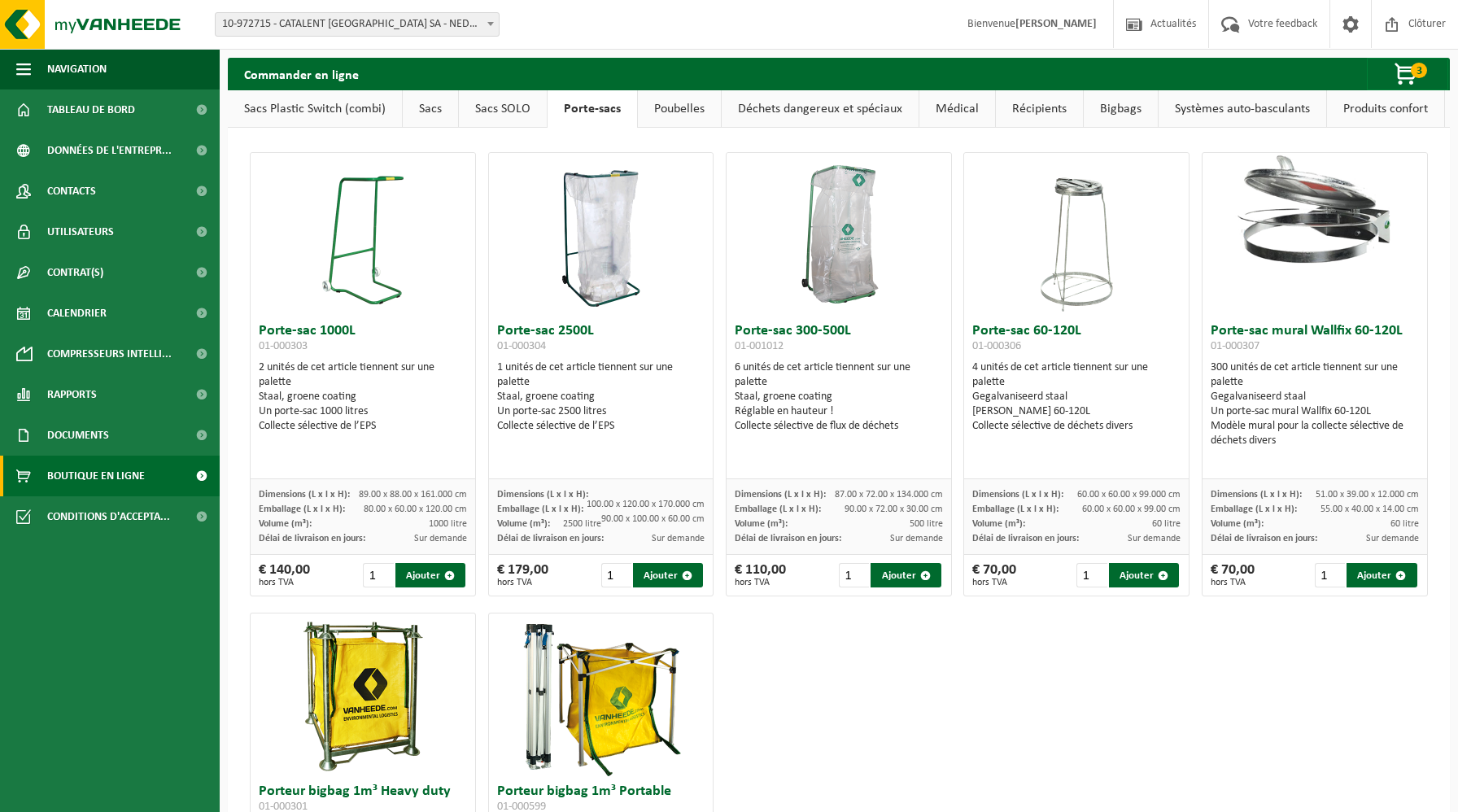
click at [368, 119] on link "Sacs Plastic Switch (combi)" at bounding box center [315, 109] width 174 height 37
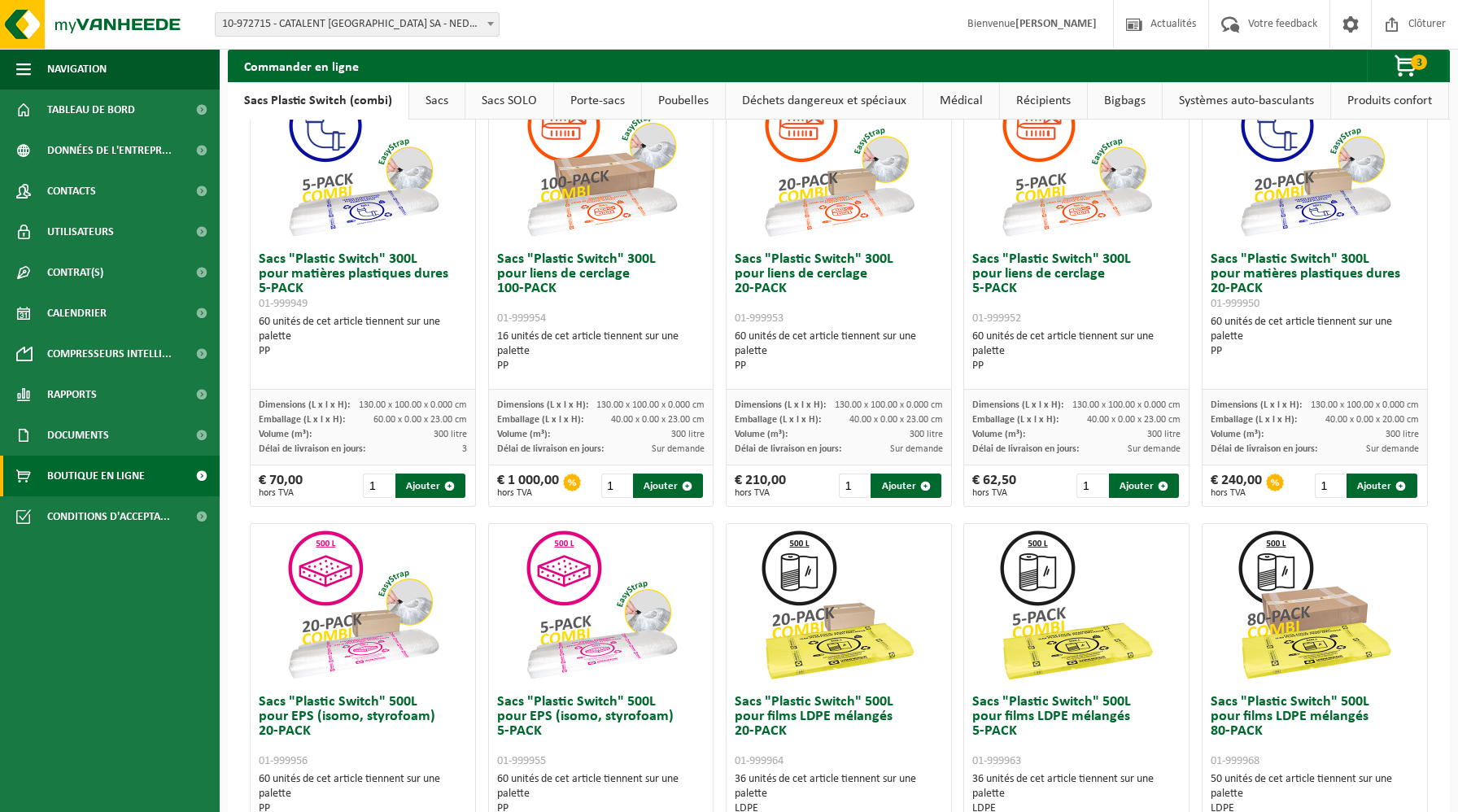
scroll to position [66, 0]
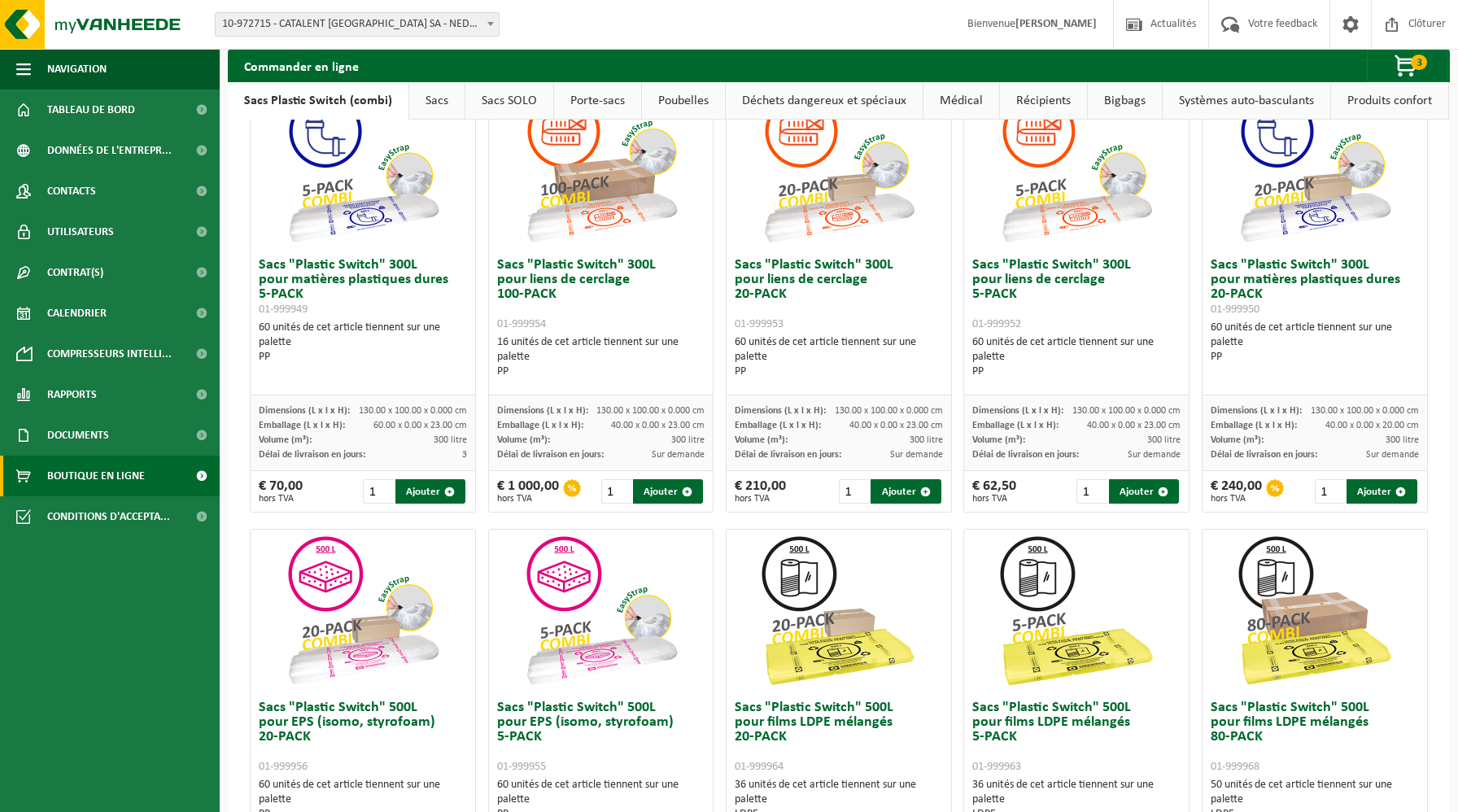
click at [422, 94] on link "Sacs" at bounding box center [437, 100] width 56 height 37
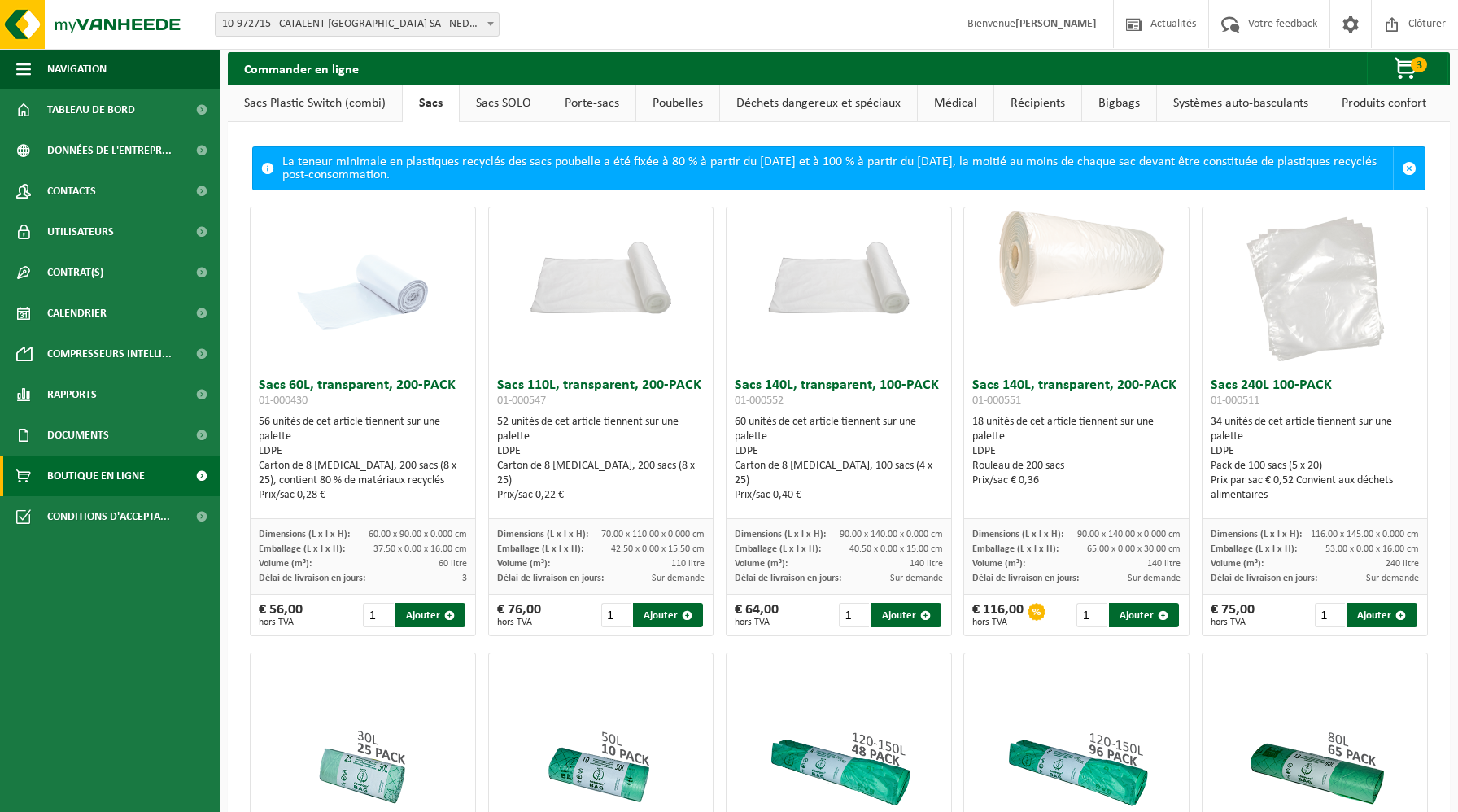
scroll to position [0, 0]
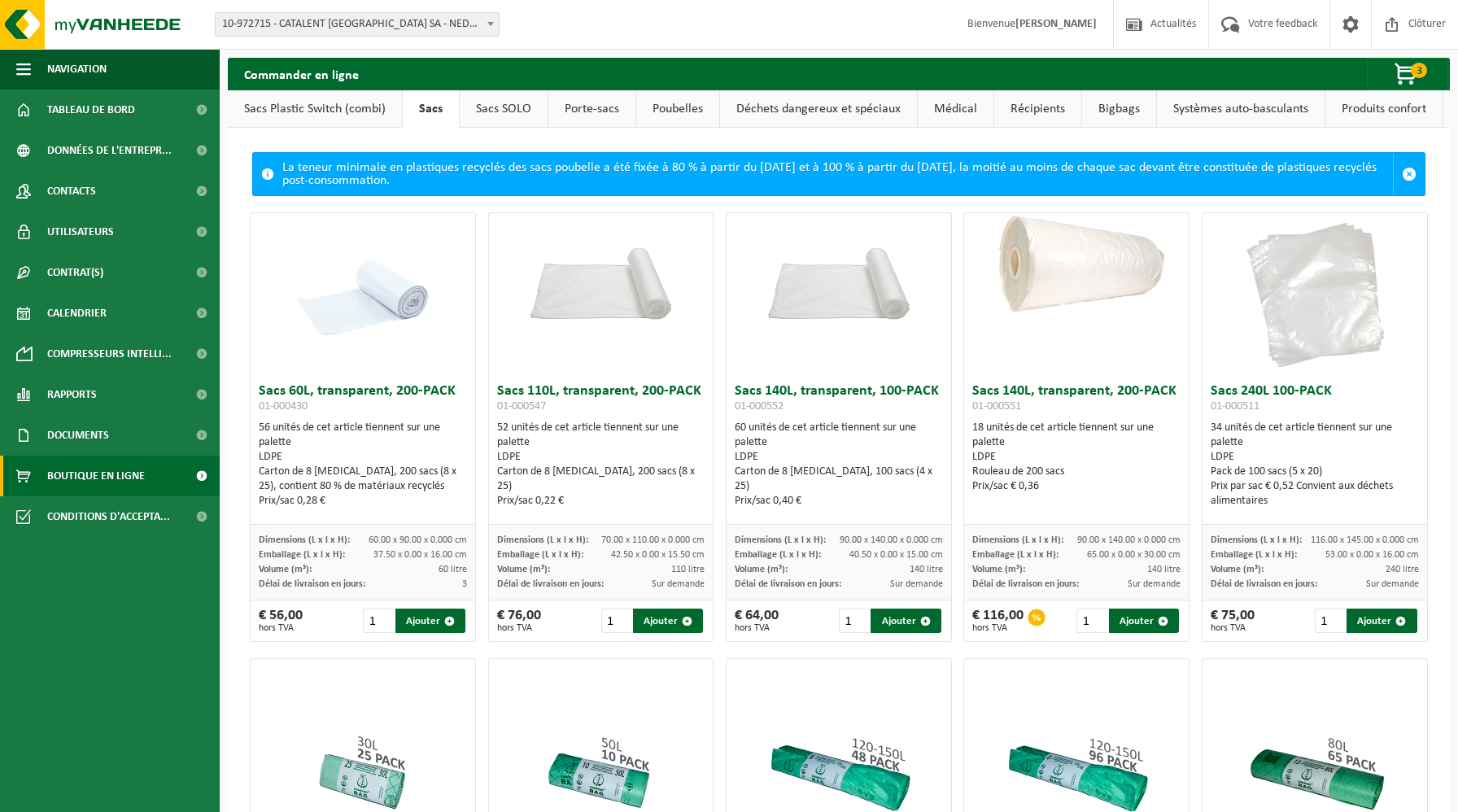
click at [481, 104] on link "Sacs SOLO" at bounding box center [503, 109] width 88 height 37
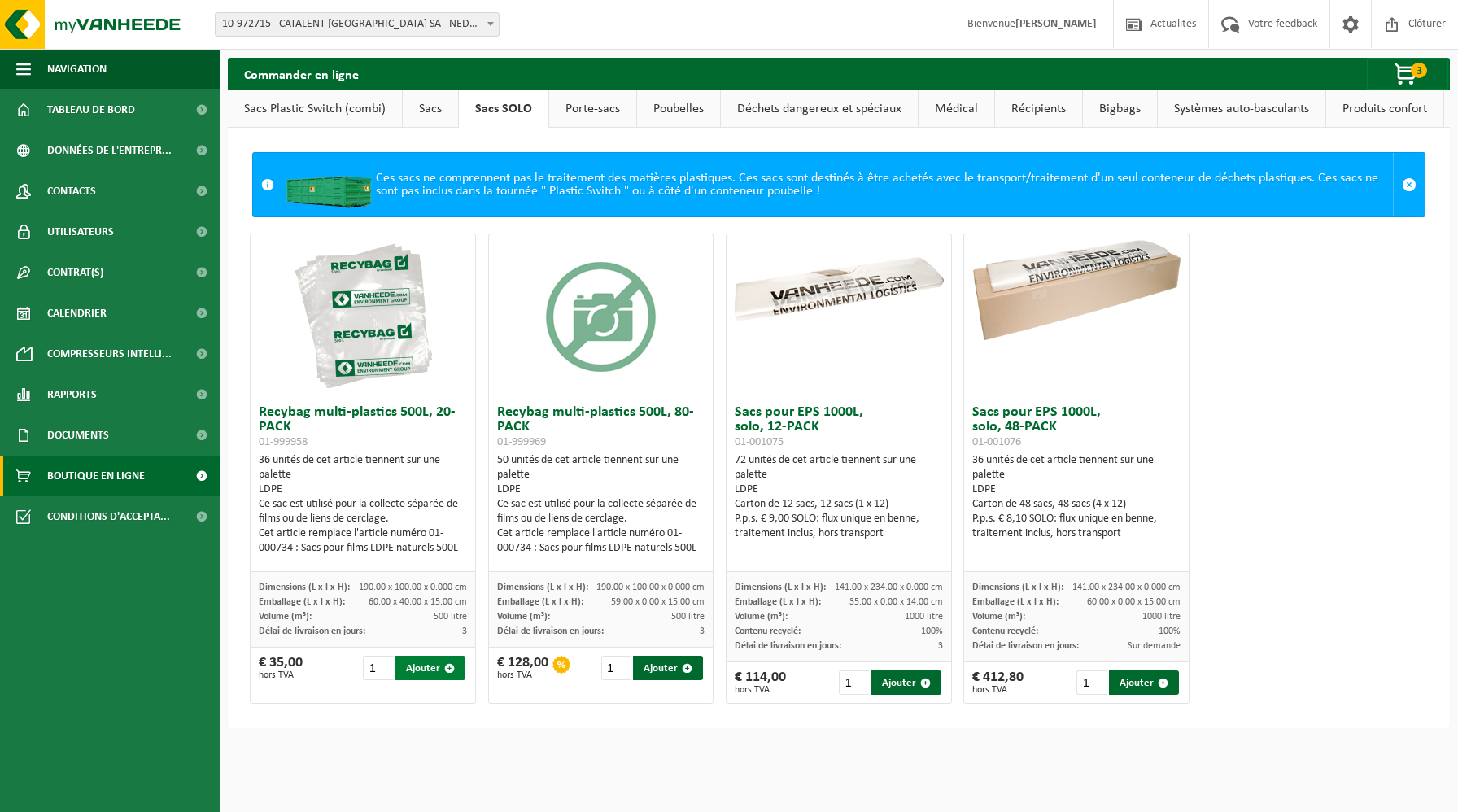
click at [442, 677] on button "Ajouter" at bounding box center [430, 668] width 70 height 24
click at [361, 106] on link "Sacs Plastic Switch (combi)" at bounding box center [315, 109] width 174 height 37
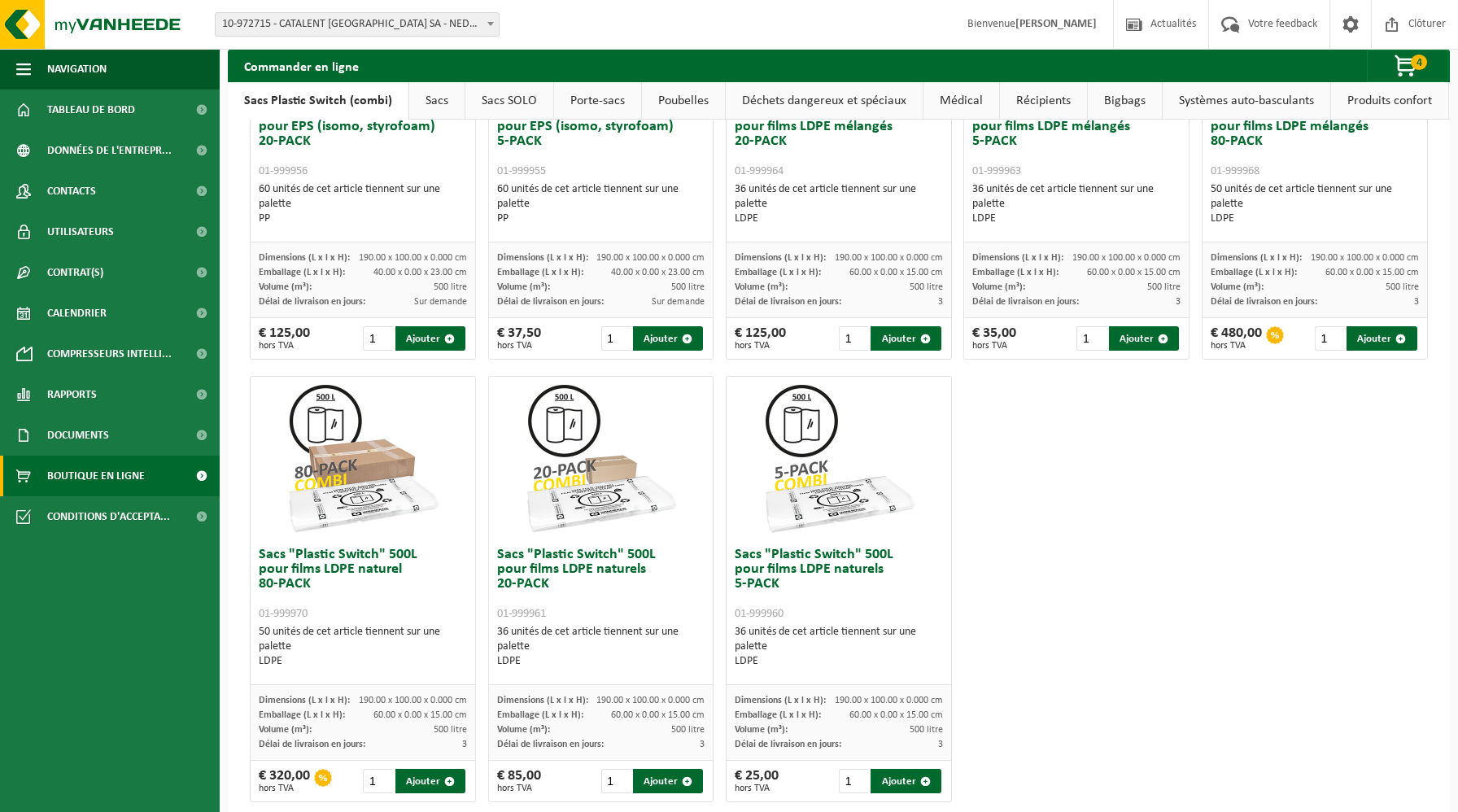
scroll to position [692, 0]
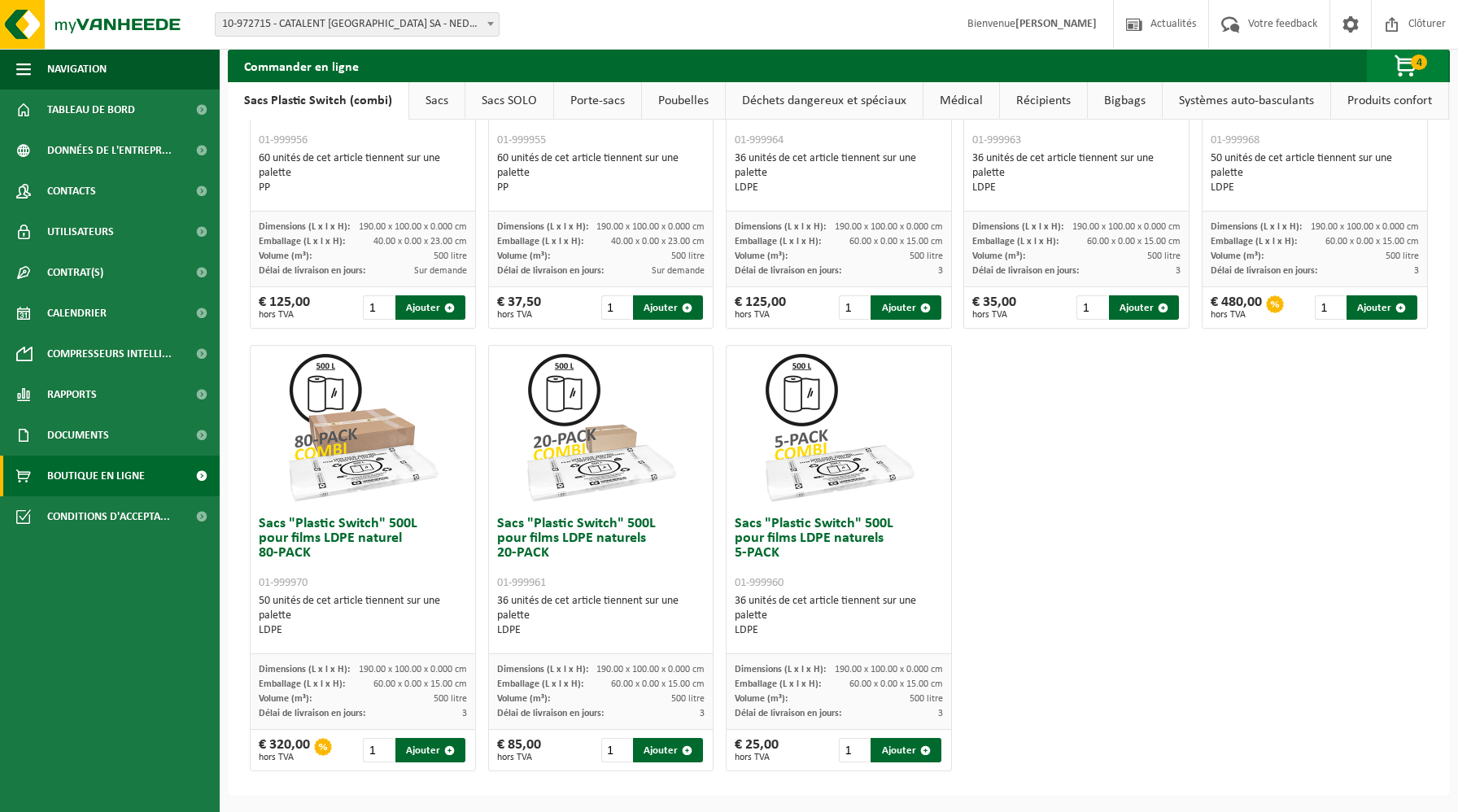
click at [1418, 62] on span "4" at bounding box center [1418, 62] width 16 height 15
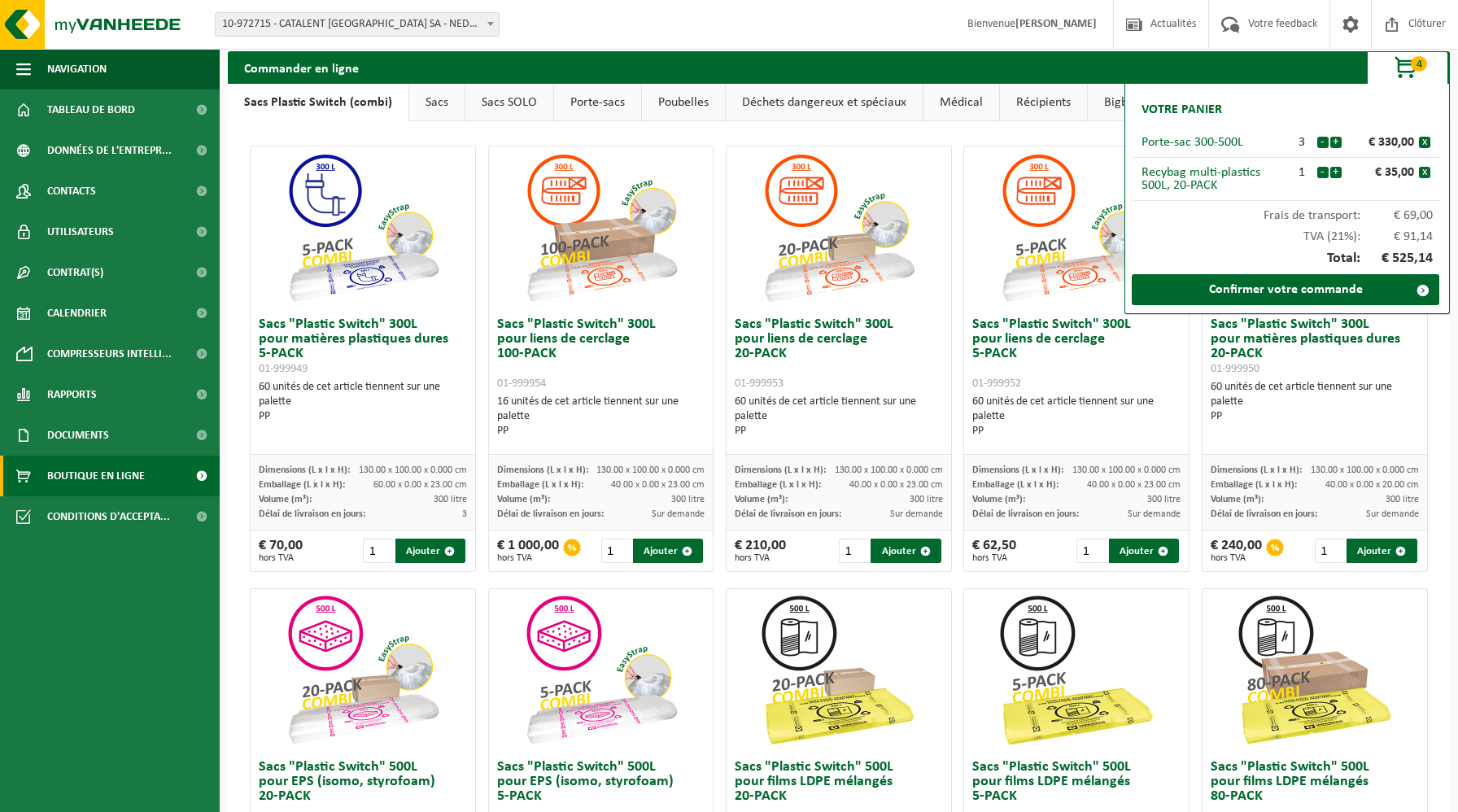
scroll to position [0, 0]
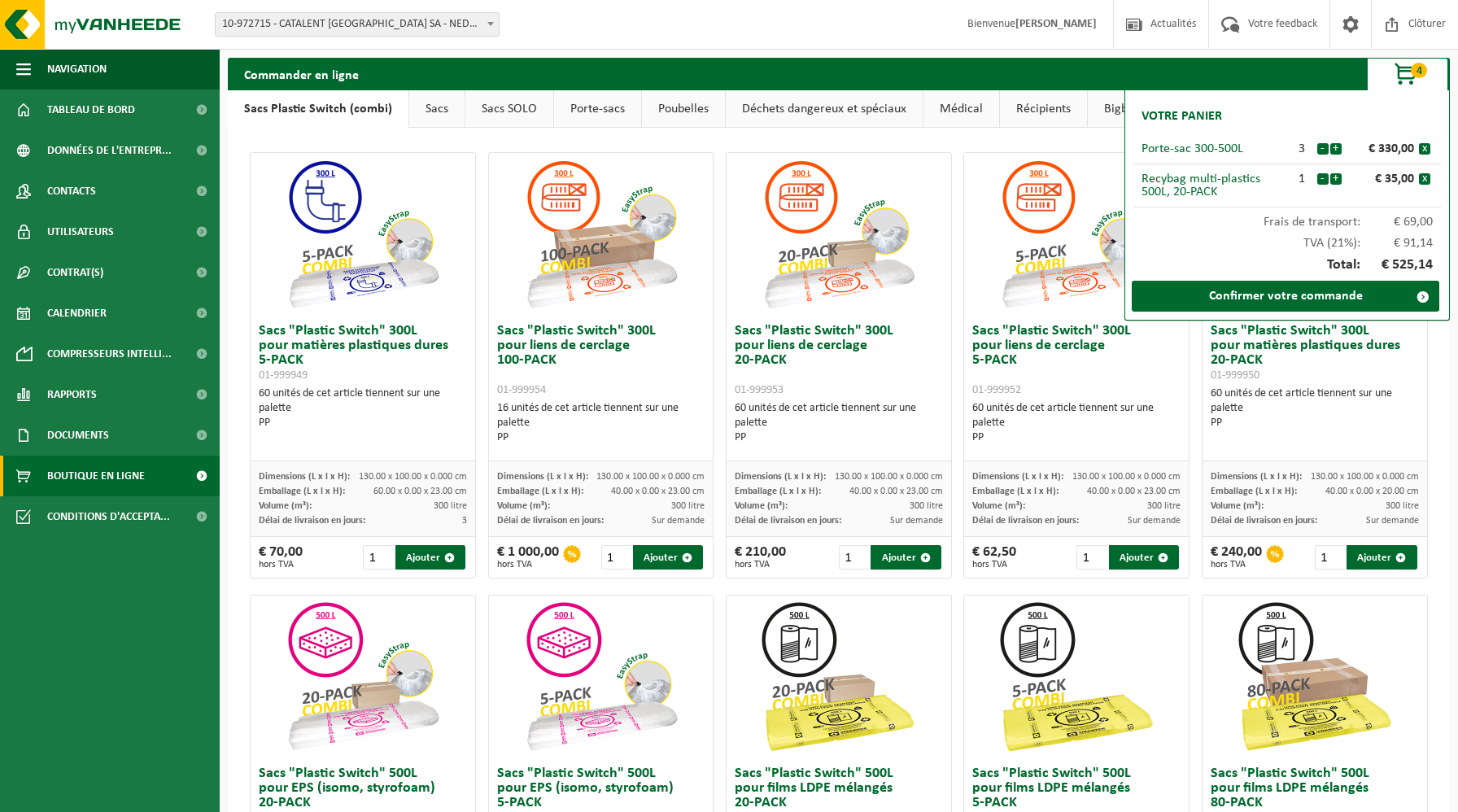
click at [451, 104] on link "Sacs" at bounding box center [437, 109] width 56 height 37
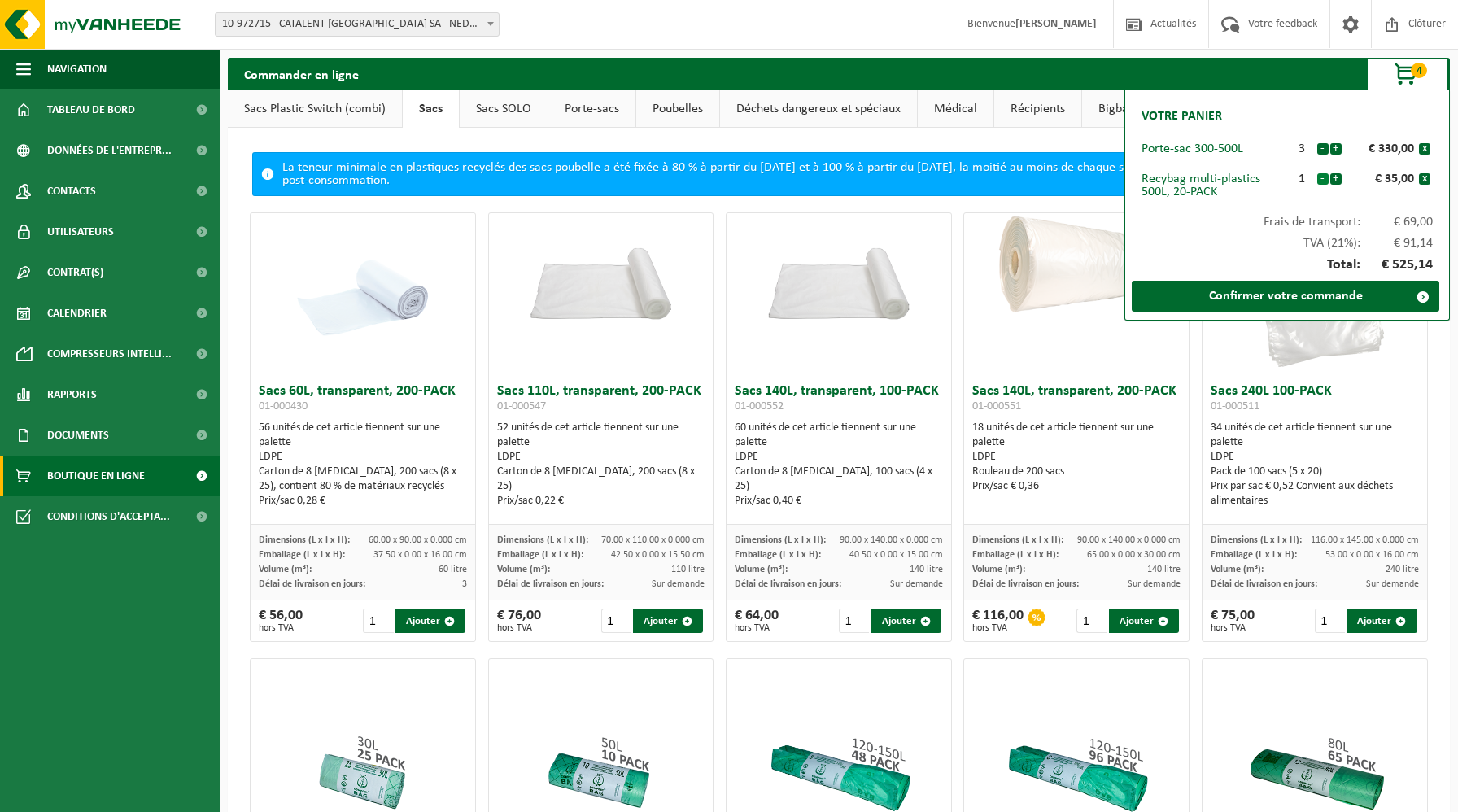
click at [1320, 179] on button "-" at bounding box center [1323, 180] width 12 height 12
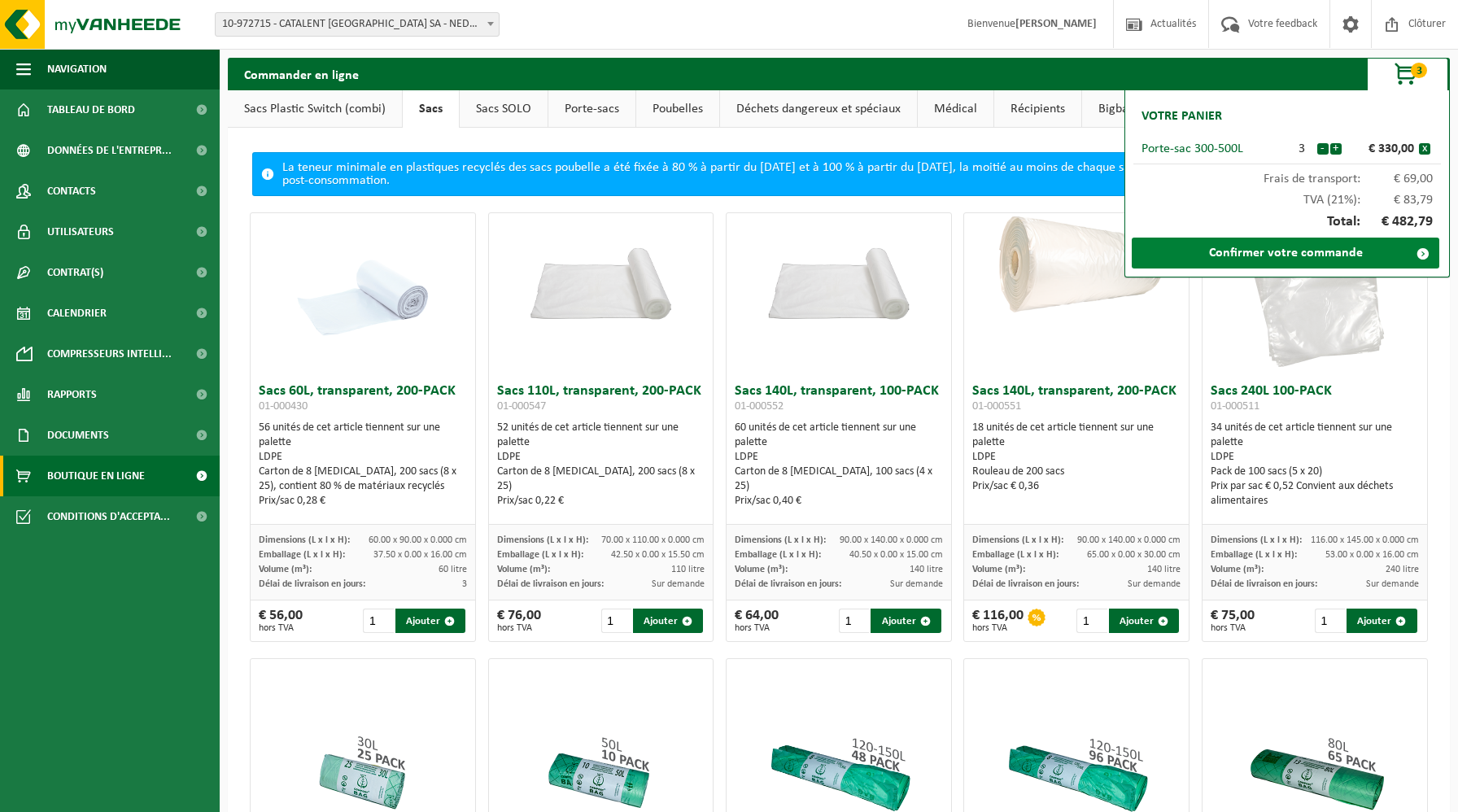
click at [1311, 244] on link "Confirmer votre commande" at bounding box center [1285, 253] width 308 height 31
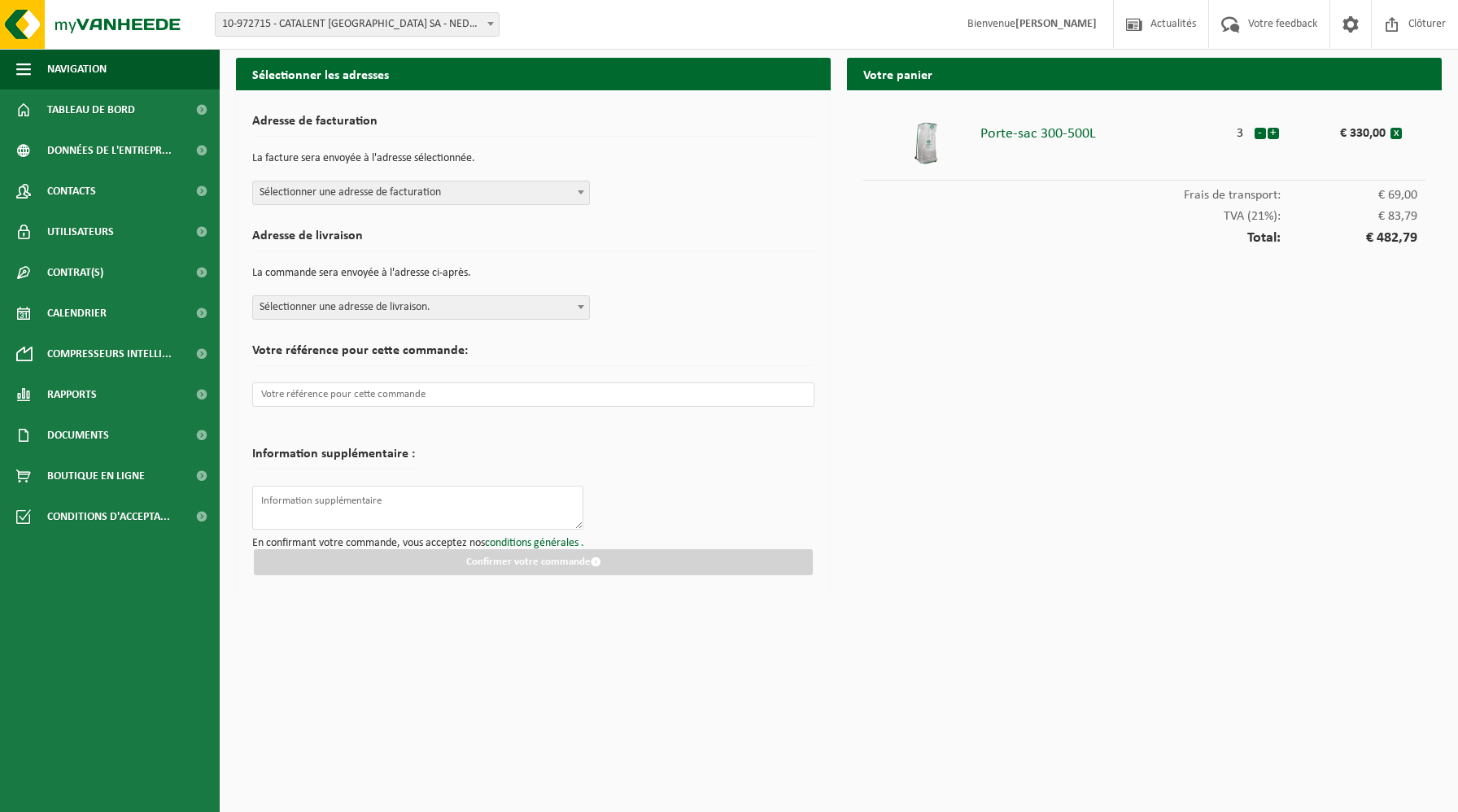
click at [920, 144] on img at bounding box center [926, 143] width 49 height 49
click at [1029, 140] on div "Porte-sac 300-500L" at bounding box center [1103, 130] width 245 height 23
click at [97, 440] on span "Documents" at bounding box center [78, 435] width 62 height 40
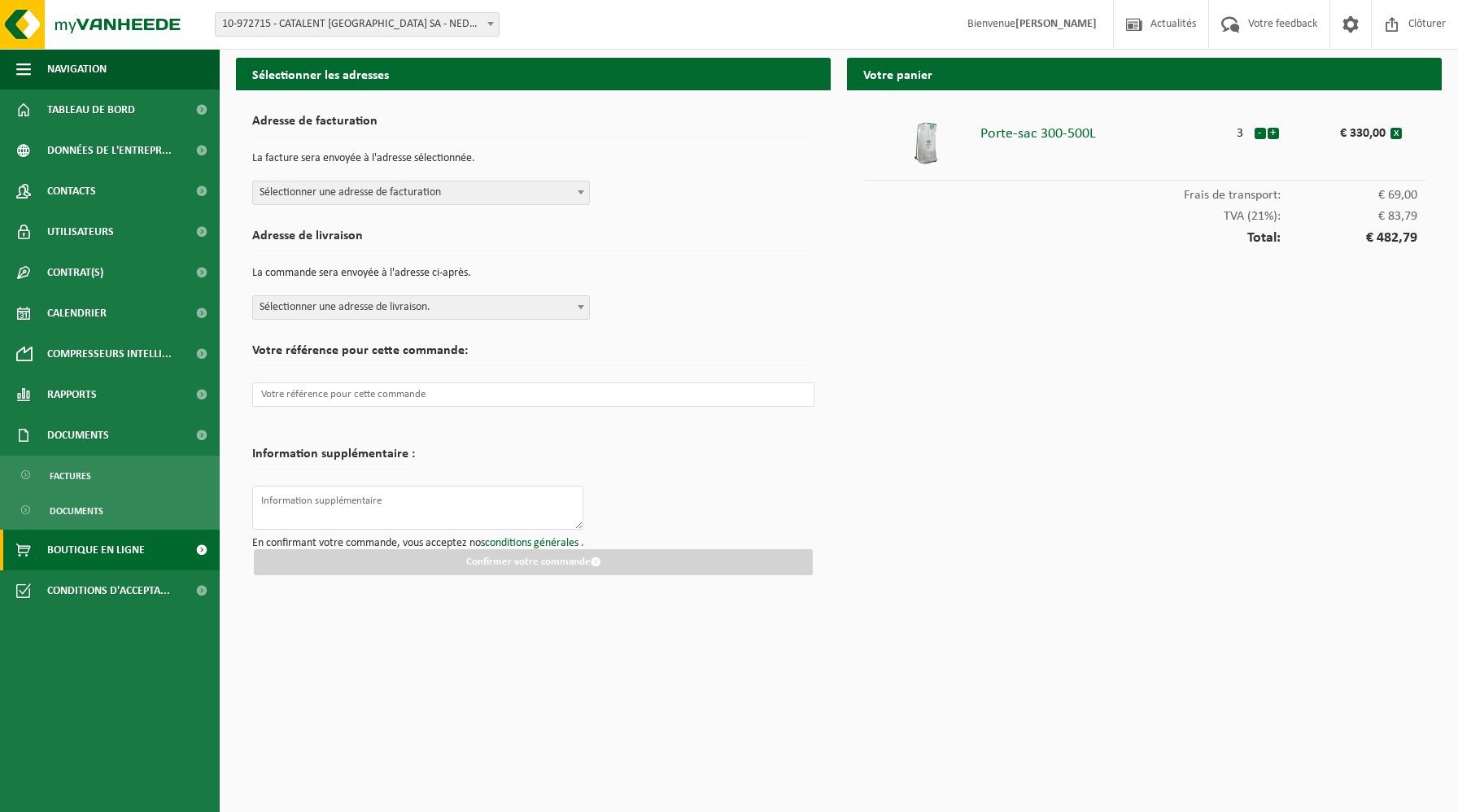
click at [81, 549] on span "Boutique en ligne" at bounding box center [96, 550] width 98 height 40
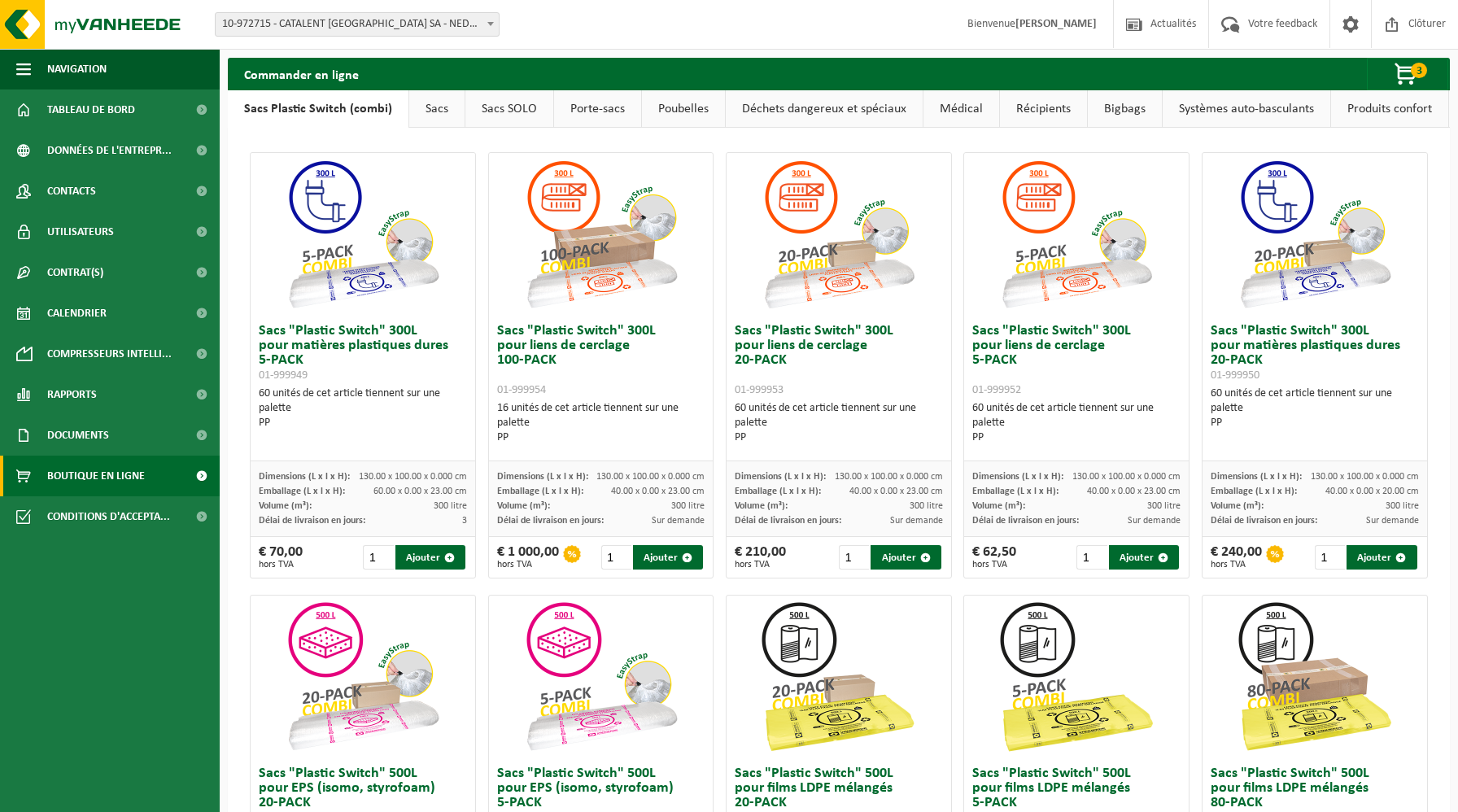
click at [608, 112] on link "Porte-sacs" at bounding box center [597, 109] width 87 height 37
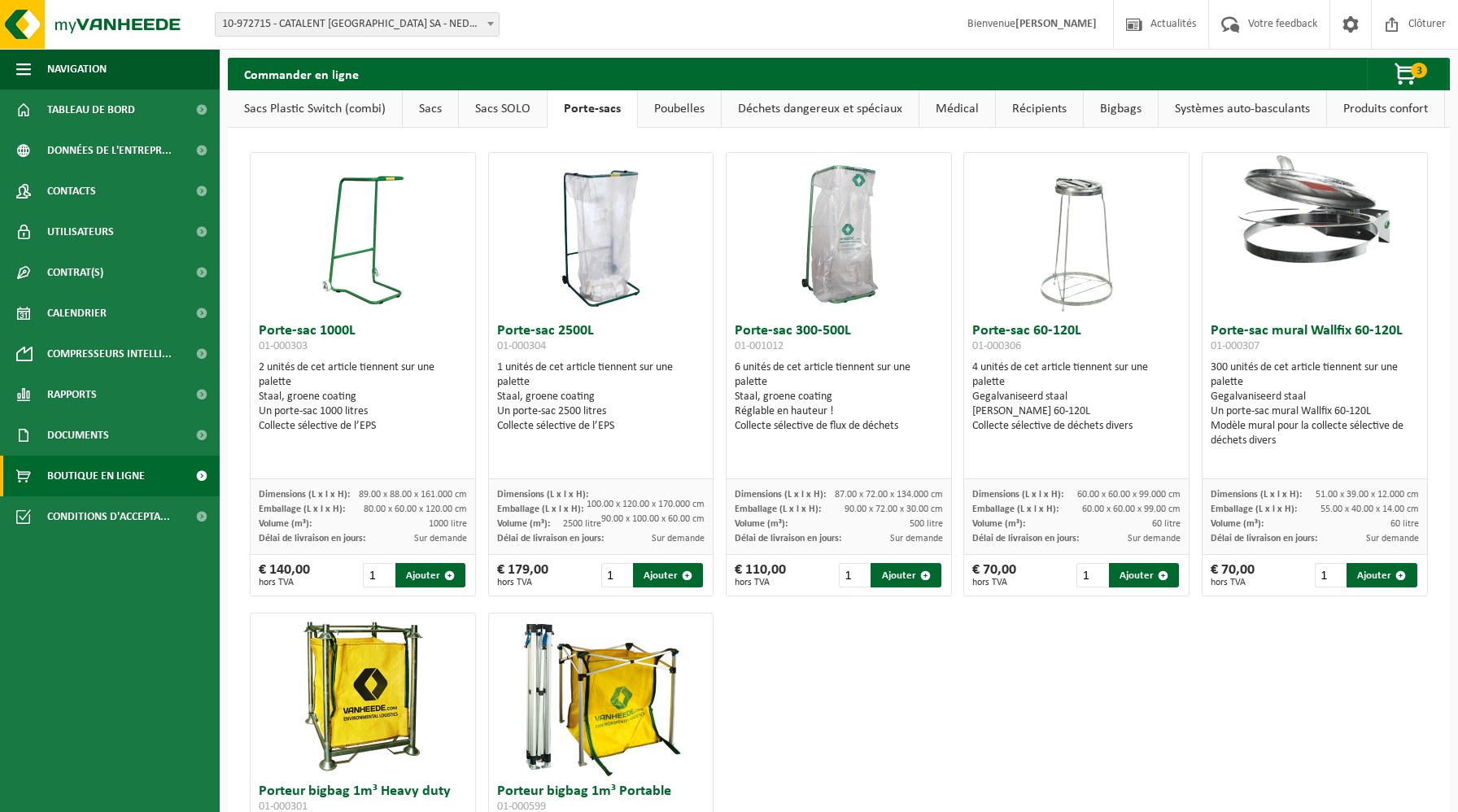
click at [1036, 113] on link "Récipients" at bounding box center [1039, 109] width 87 height 37
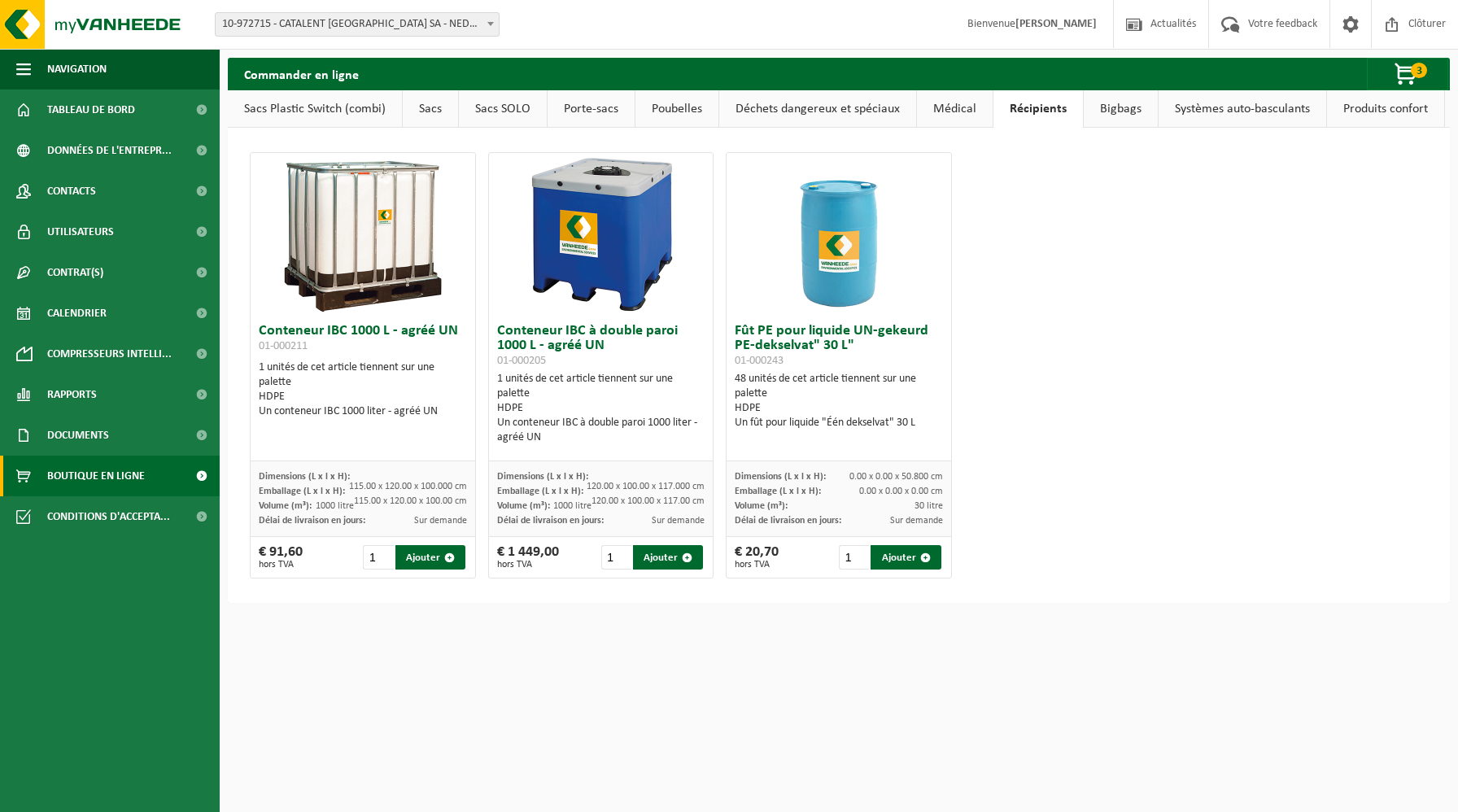
click at [1097, 117] on link "Bigbags" at bounding box center [1121, 109] width 74 height 37
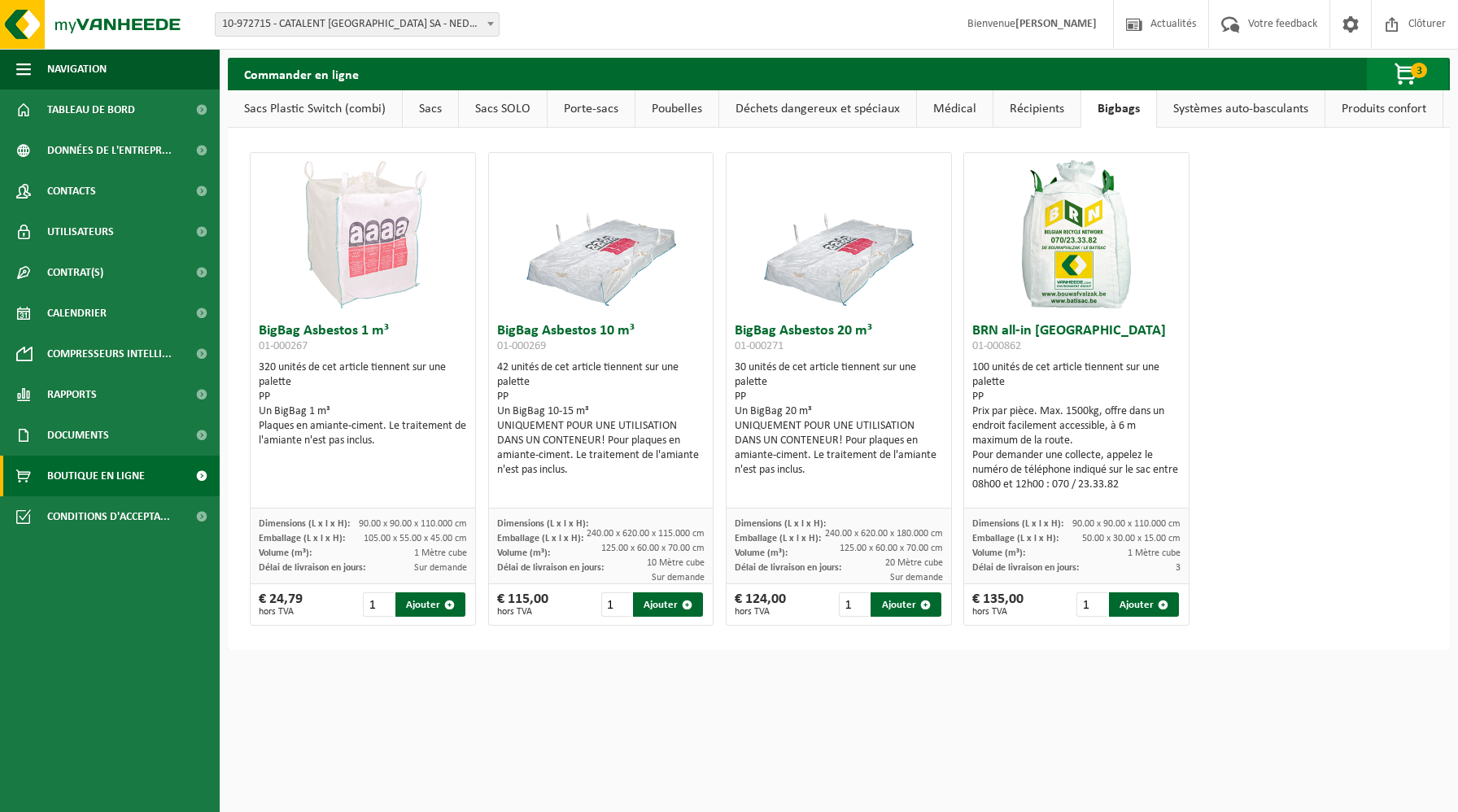
click at [1391, 73] on span "button" at bounding box center [1407, 74] width 81 height 33
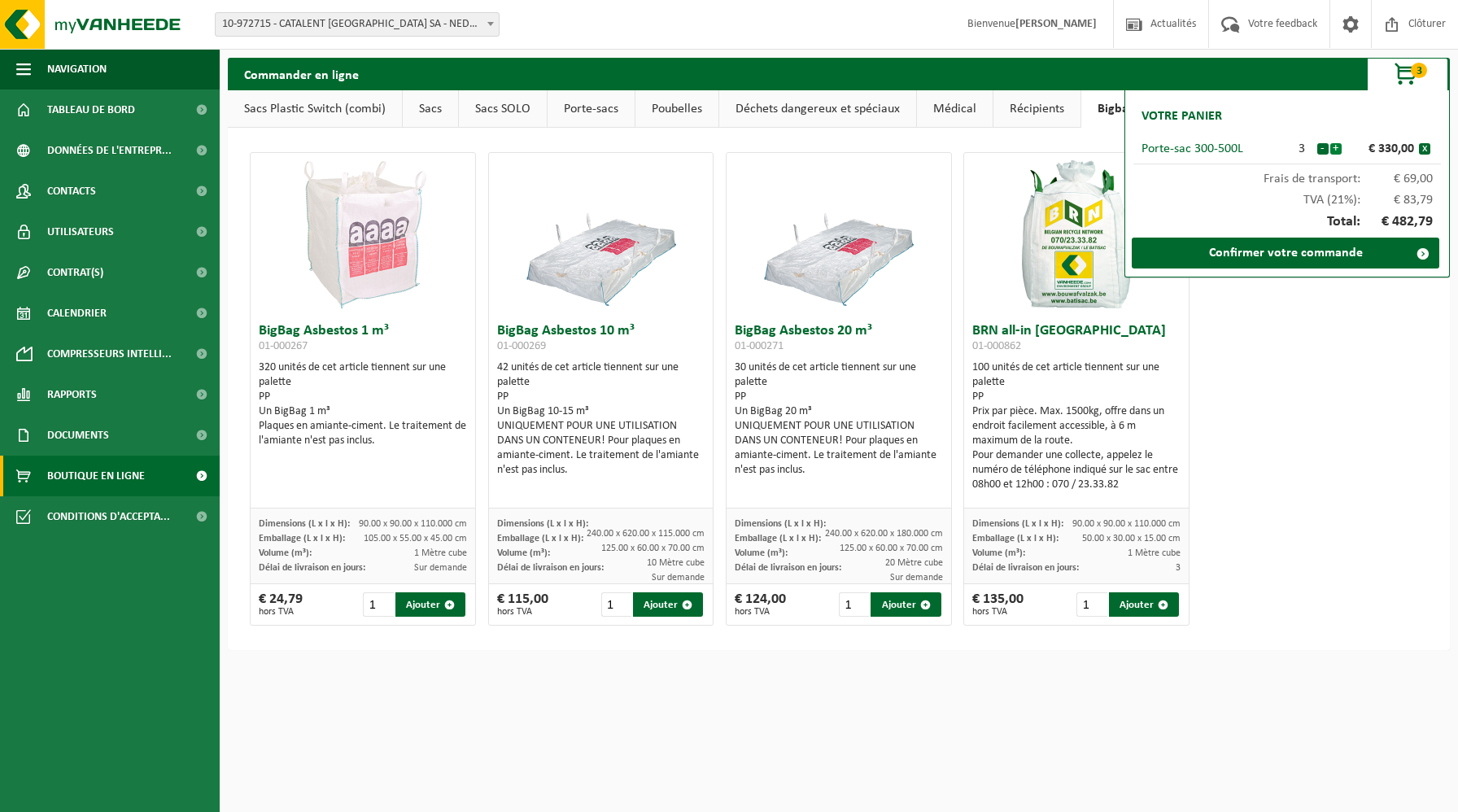
click at [1333, 149] on button "+" at bounding box center [1336, 149] width 12 height 12
click at [1340, 260] on link "Confirmer votre commande" at bounding box center [1285, 253] width 308 height 31
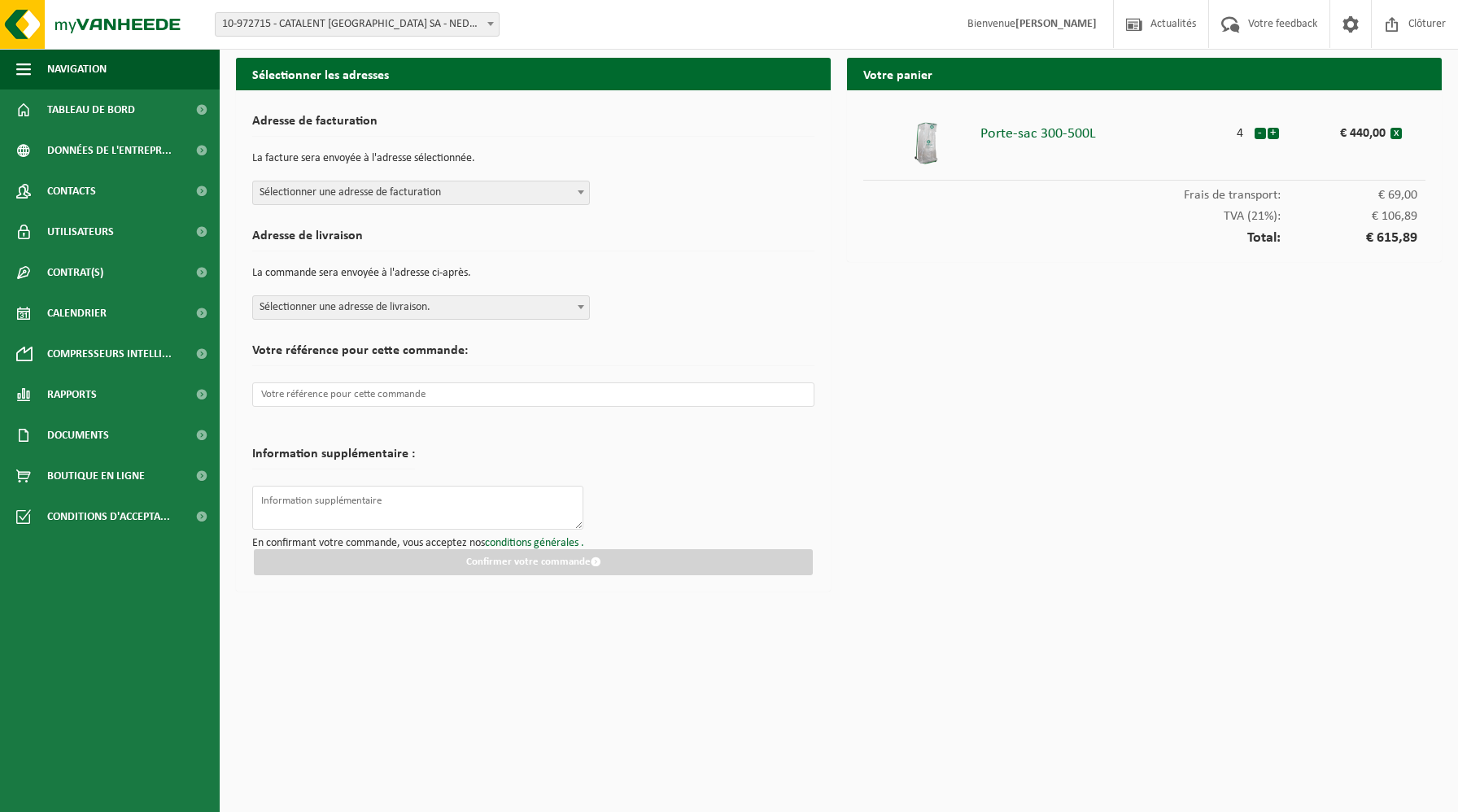
click at [366, 188] on span "Sélectionner une adresse de facturation" at bounding box center [421, 192] width 336 height 23
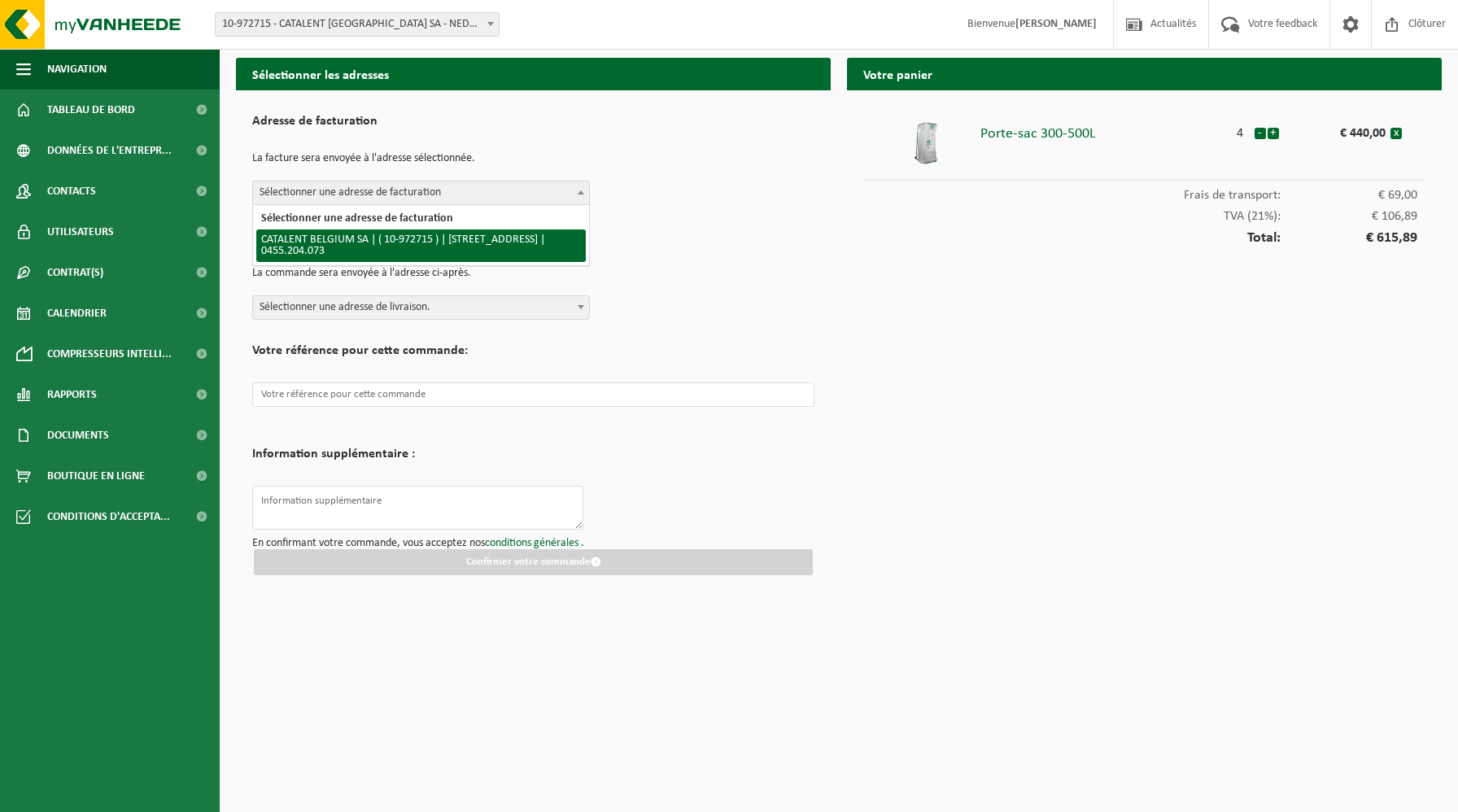
select select "156564"
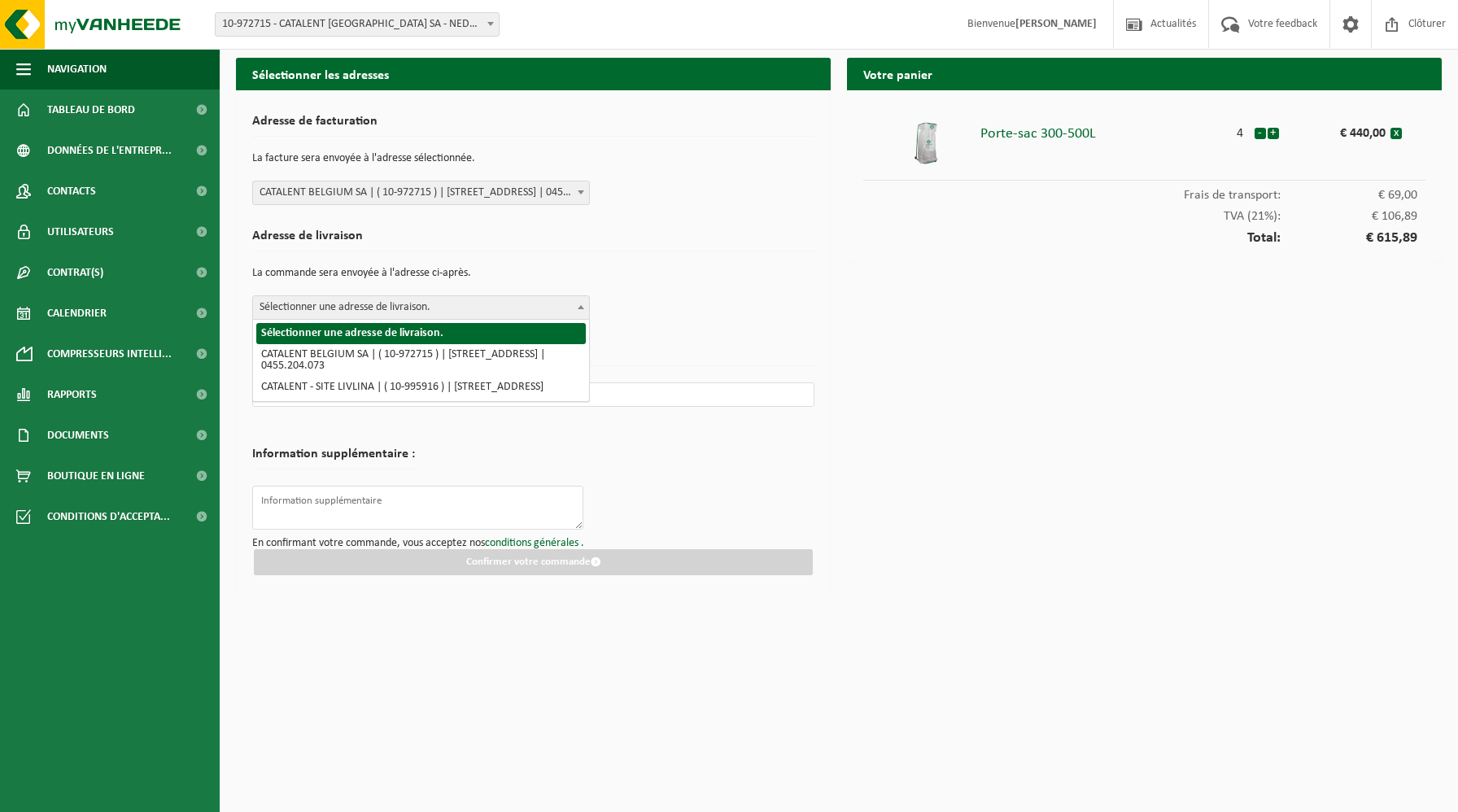
click at [334, 307] on span "Sélectionner une adresse de livraison." at bounding box center [421, 307] width 336 height 23
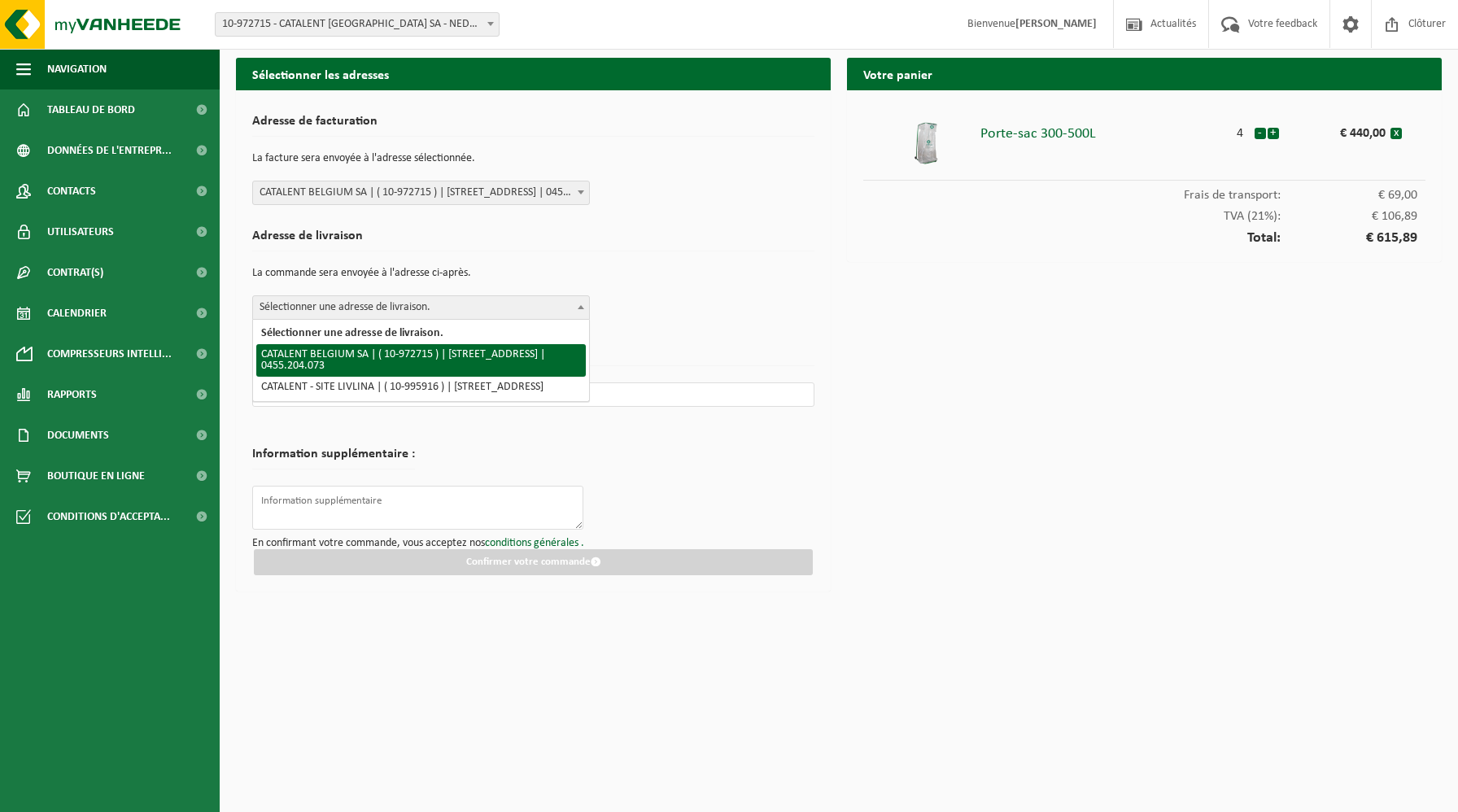
select select "156564"
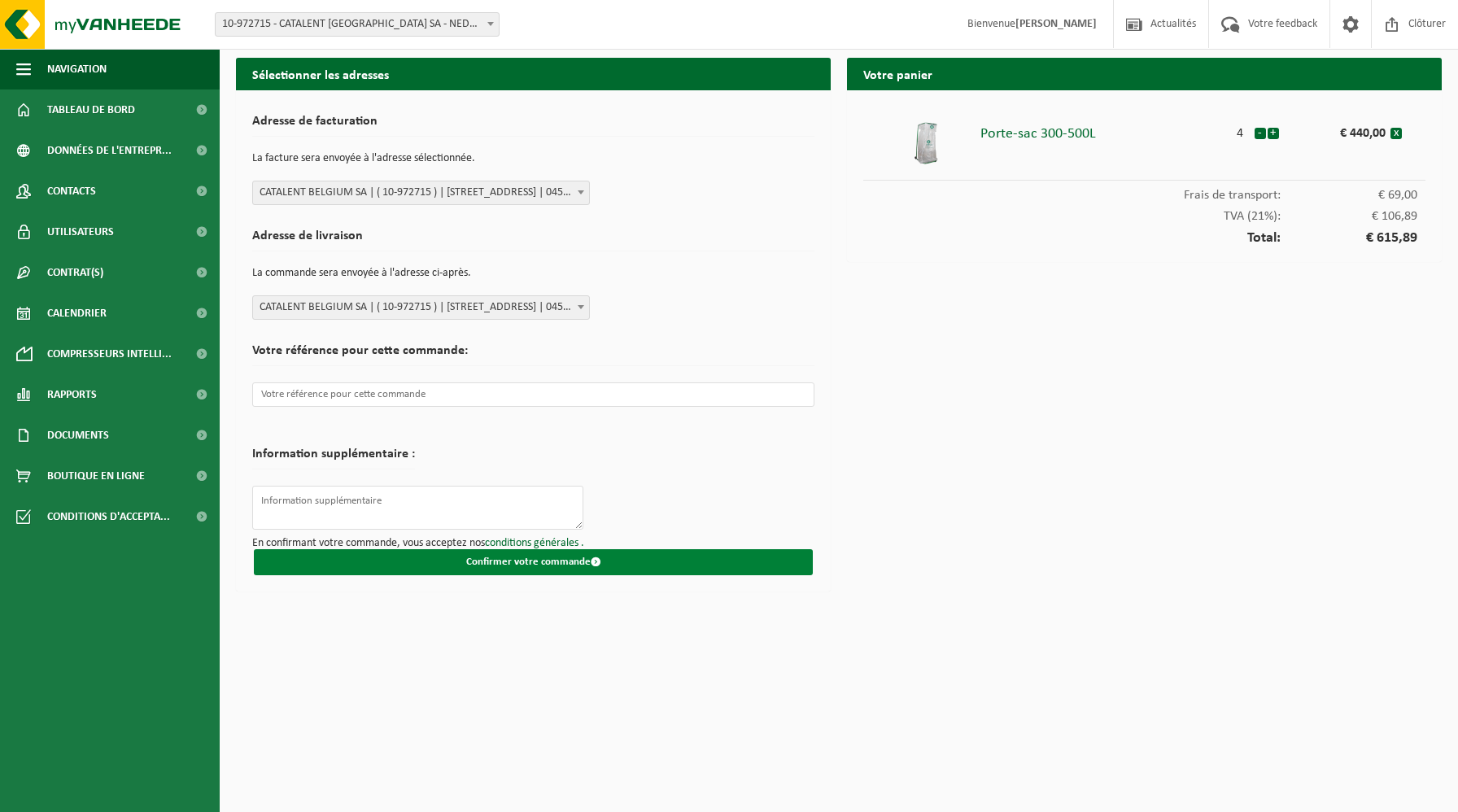
click at [398, 571] on button "Confirmer votre commande" at bounding box center [533, 562] width 559 height 26
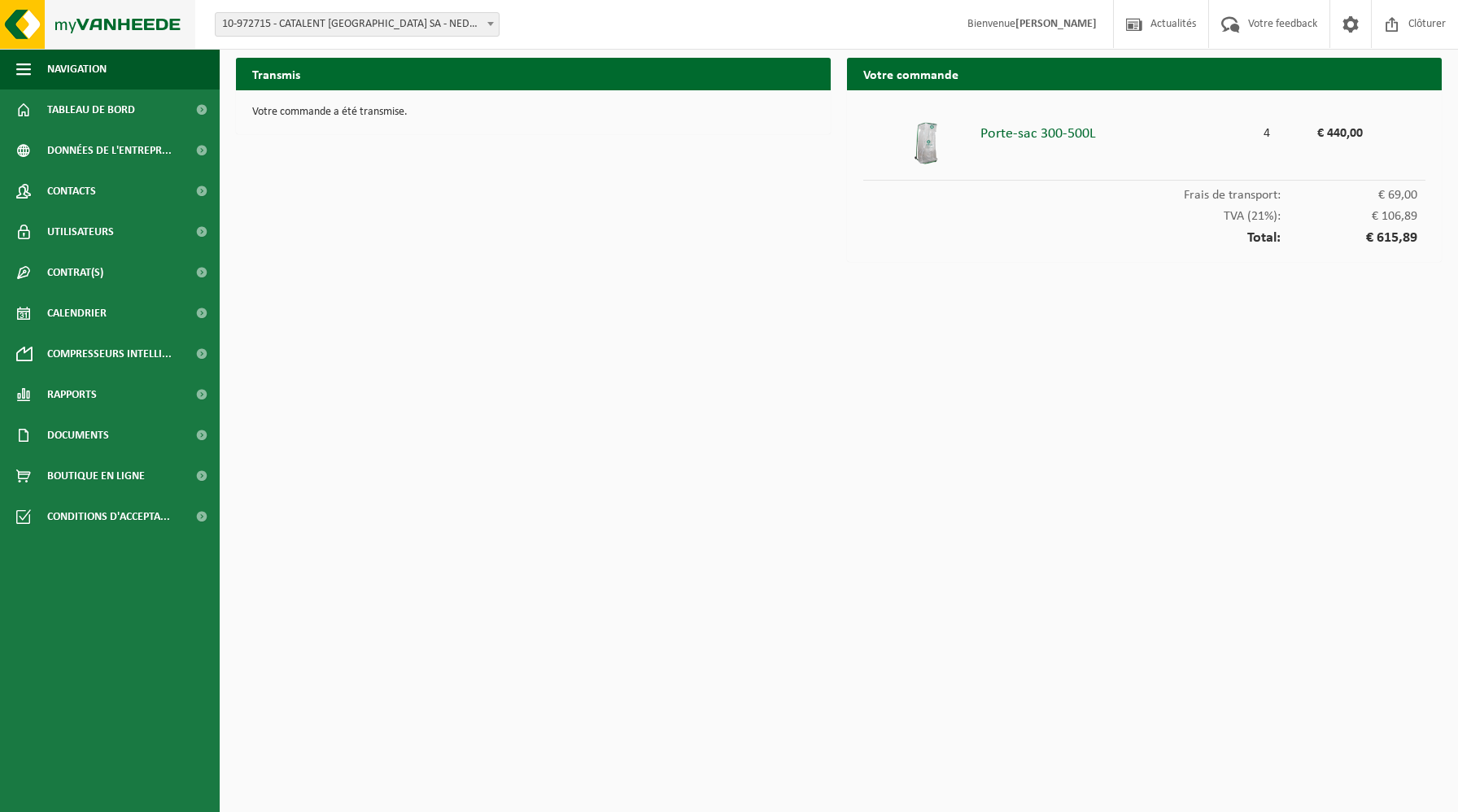
click at [93, 20] on img at bounding box center [98, 24] width 196 height 49
